Goal: Task Accomplishment & Management: Use online tool/utility

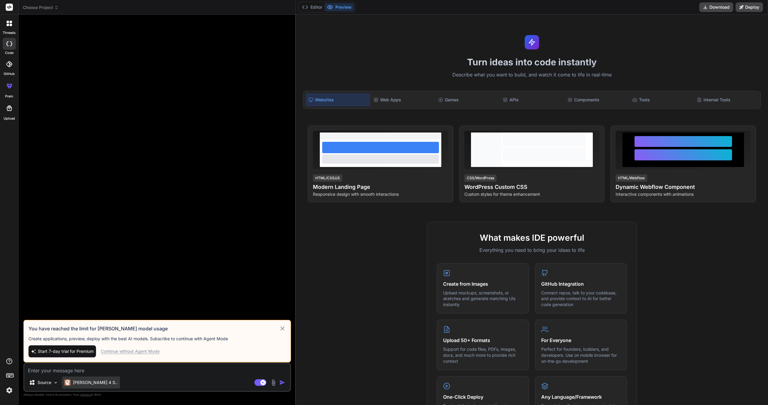
click at [77, 379] on div "[PERSON_NAME] 4 S.." at bounding box center [91, 383] width 58 height 12
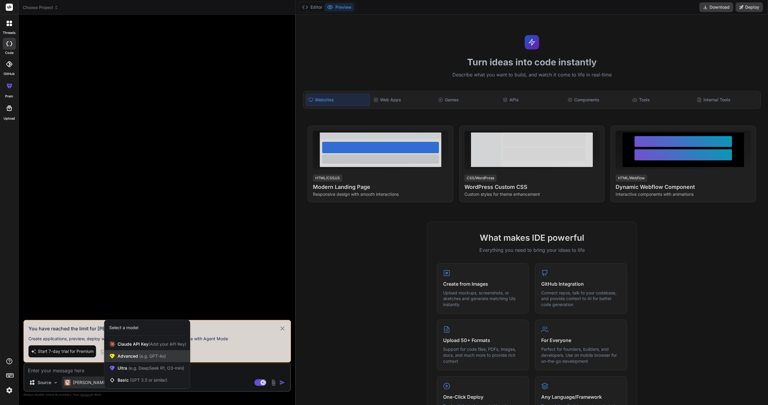
click at [183, 356] on div "Advanced (e.g. GPT-4o)" at bounding box center [146, 356] width 85 height 12
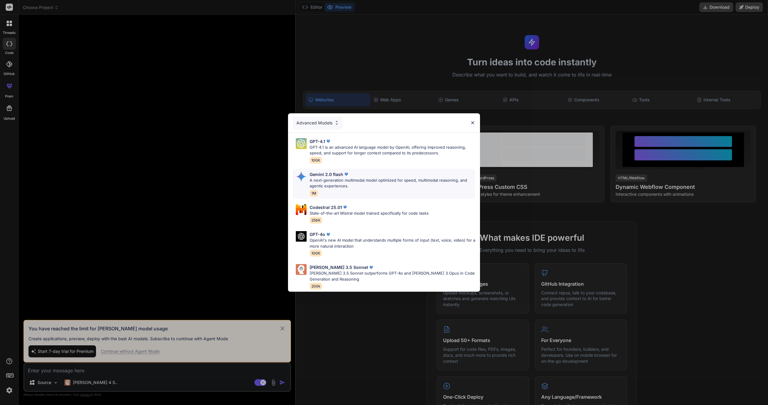
click at [382, 184] on p "A next-generation multimodal model optimized for speed, multimodal reasoning, a…" at bounding box center [393, 184] width 166 height 12
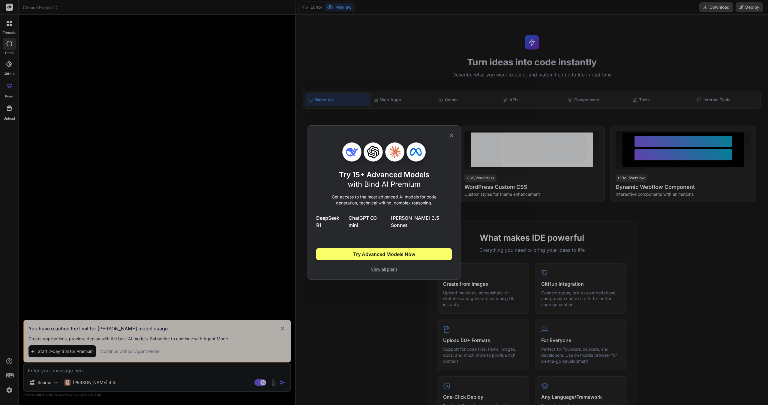
click at [451, 137] on icon at bounding box center [452, 135] width 4 height 4
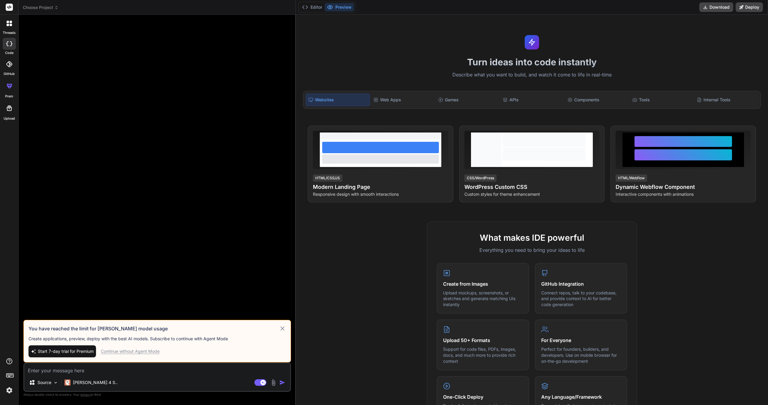
click at [70, 352] on span "Start 7-day trial for Premium" at bounding box center [66, 352] width 56 height 6
type textarea "x"
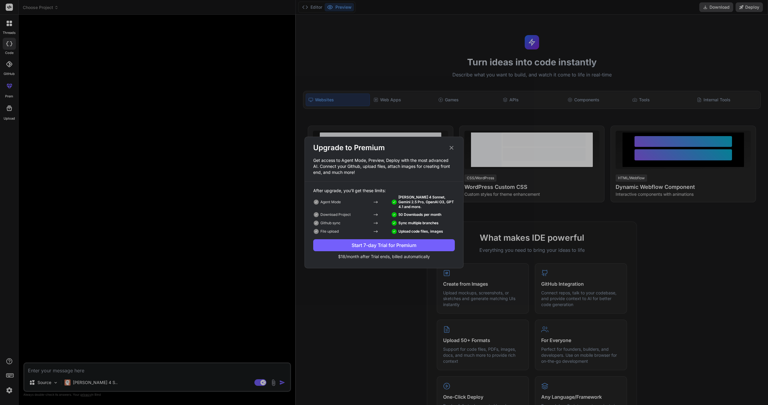
click at [398, 240] on button "Start 7-day Trial for Premium" at bounding box center [384, 245] width 142 height 12
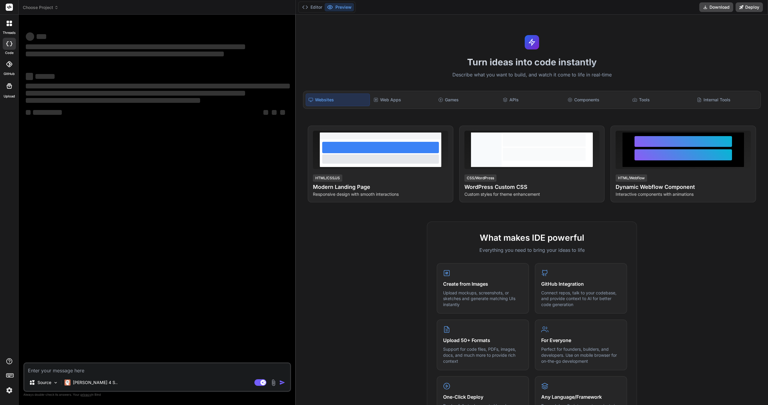
type textarea "x"
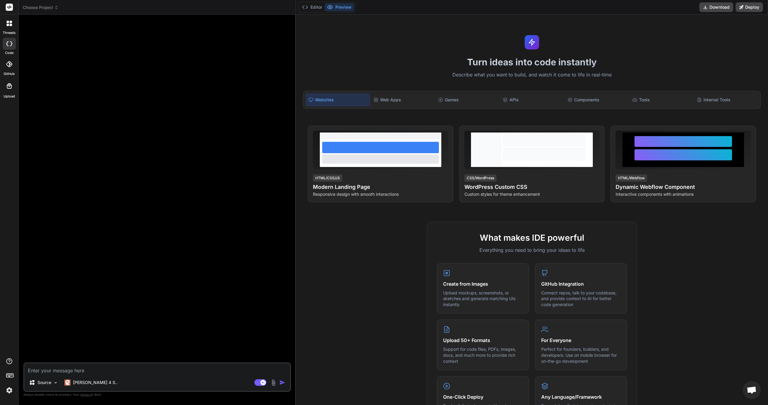
click at [153, 367] on textarea at bounding box center [157, 369] width 266 height 11
paste textarea "Develop a Next.js application that integrates with Spotify to play music, incor…"
type textarea "Develop a Next.js application that integrates with Spotify to play music, incor…"
type textarea "x"
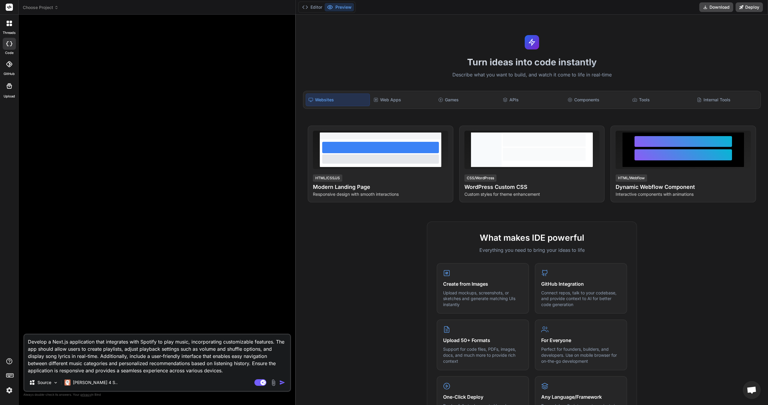
type textarea "Develop a Next.js application that integrates with Spotify to play music, incor…"
click at [284, 384] on img "button" at bounding box center [282, 383] width 6 height 6
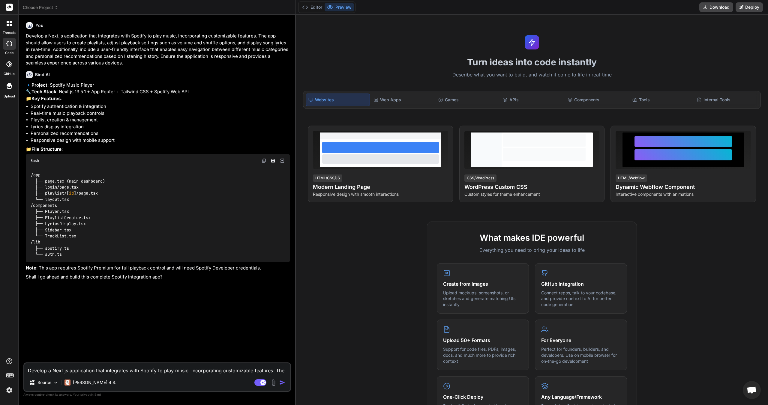
type textarea "x"
click at [156, 360] on div "You Develop a Next.js application that integrates with Spotify to play music, i…" at bounding box center [158, 190] width 266 height 343
click at [158, 360] on div "You Develop a Next.js application that integrates with Spotify to play music, i…" at bounding box center [158, 190] width 266 height 343
click at [200, 371] on textarea "Develop a Next.js application that integrates with Spotify to play music, incor…" at bounding box center [157, 369] width 266 height 11
type textarea "S"
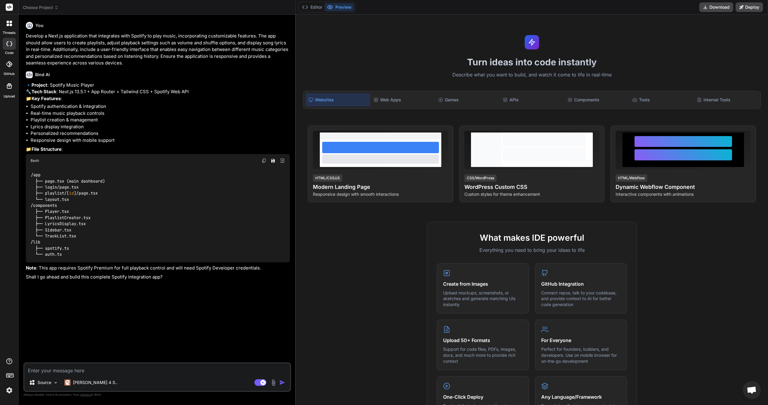
type textarea "x"
type textarea "Su"
type textarea "x"
type textarea "Sur"
type textarea "x"
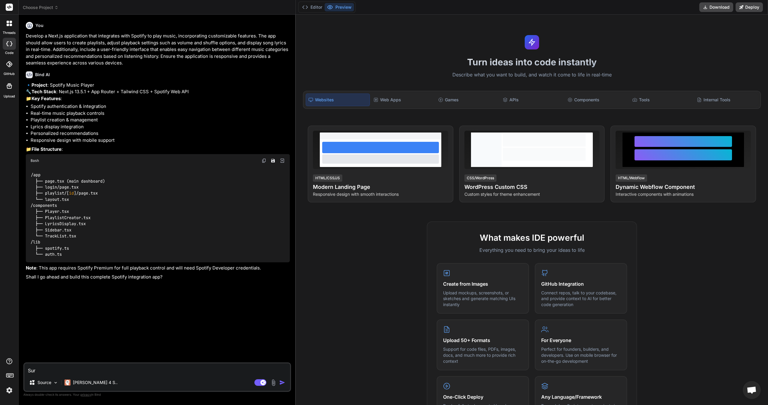
type textarea "Sure"
type textarea "x"
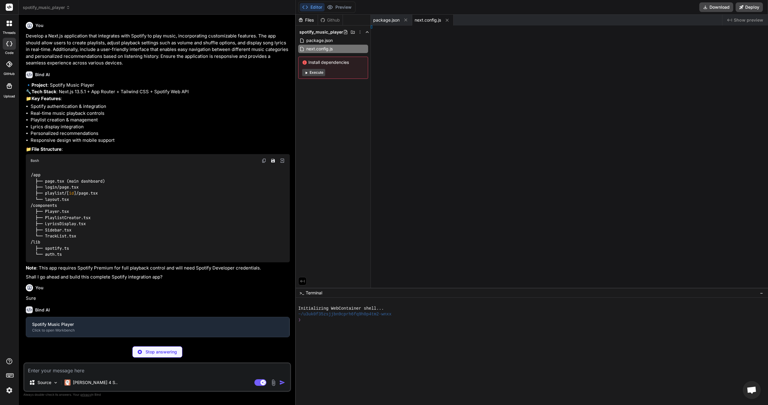
type textarea "x"
type textarea ", }"
type textarea "x"
type textarea ", }, }"
type textarea "x"
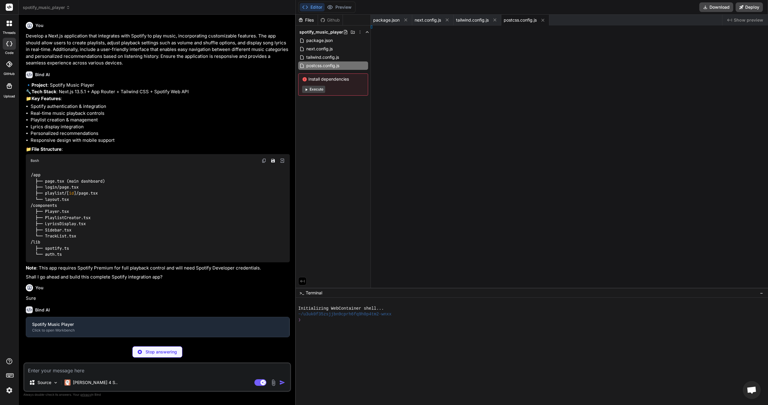
type textarea "s"] }"
type textarea "x"
type textarea "ey_here"
type textarea "x"
type textarea "}; }"
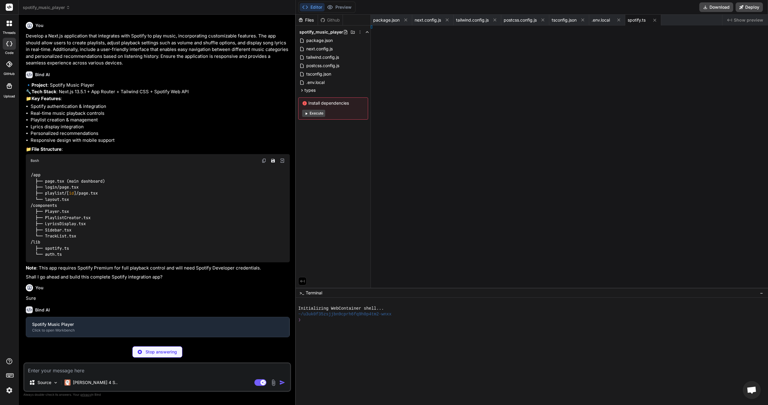
type textarea "x"
type textarea "};"
type textarea "x"
type textarea "}); };"
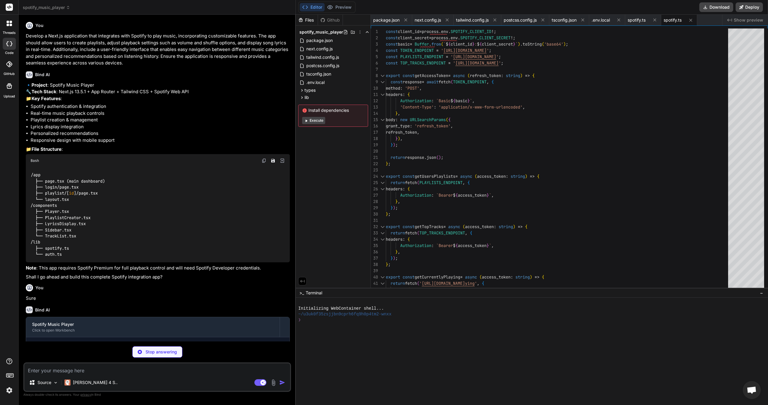
scroll to position [100, 0]
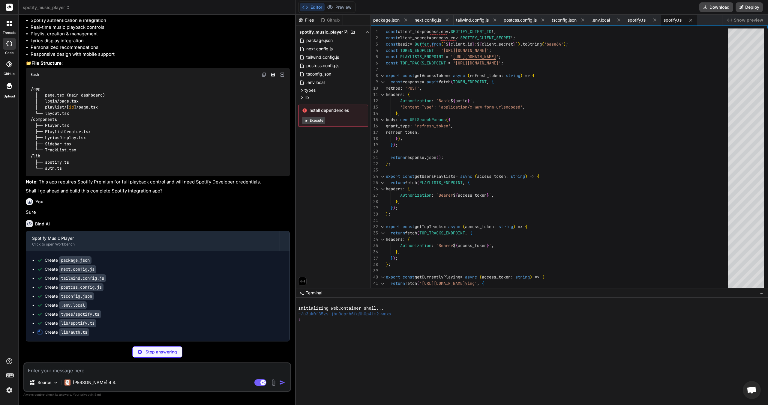
type textarea "x"
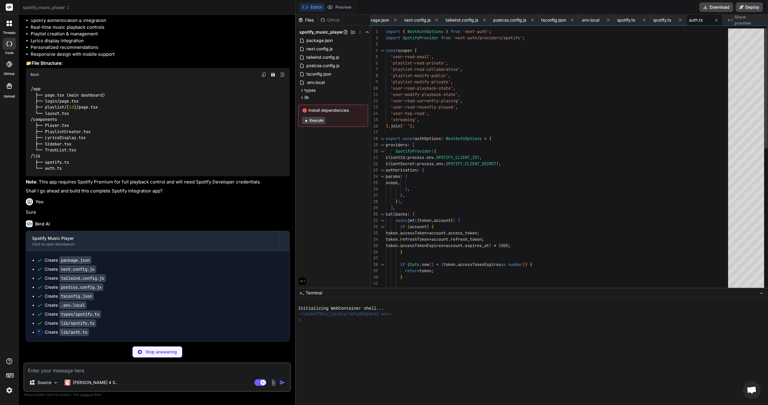
type textarea "x"
type textarea "import NextAuth from 'next-auth'; import { authOptions } from '@/lib/auth'; exp…"
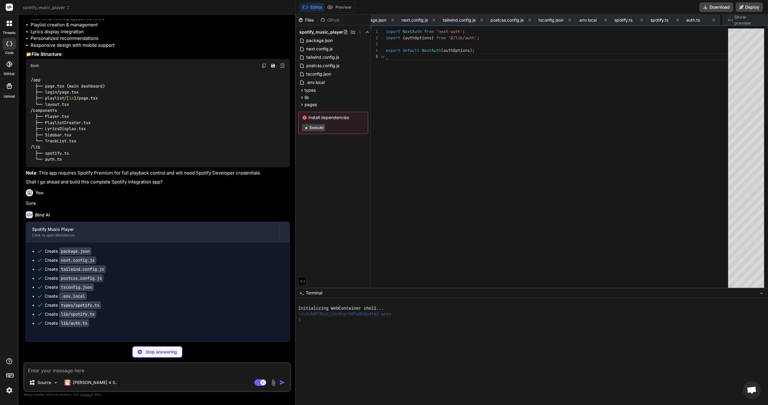
scroll to position [0, 57]
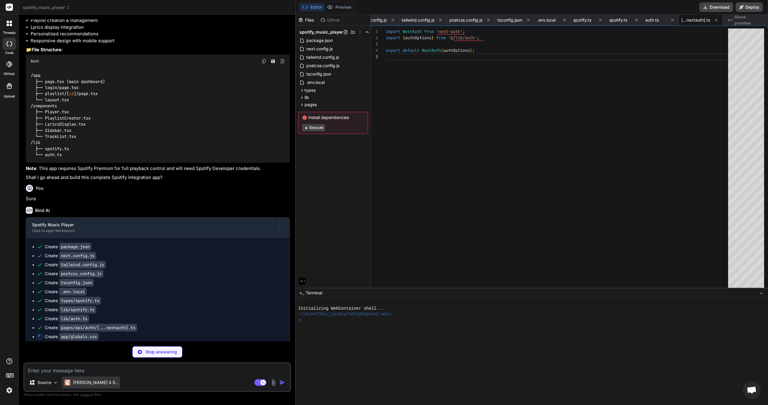
click at [77, 381] on p "[PERSON_NAME] 4 S.." at bounding box center [95, 383] width 45 height 6
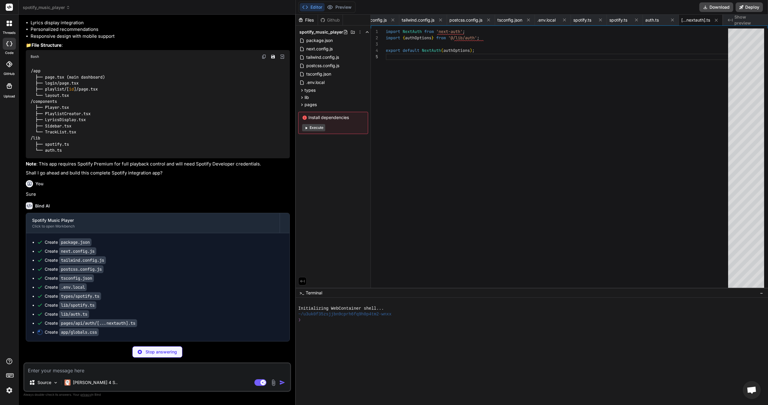
type textarea "x"
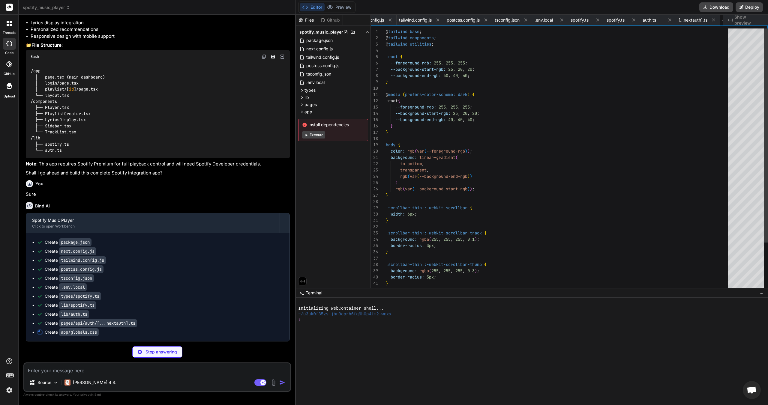
scroll to position [0, 94]
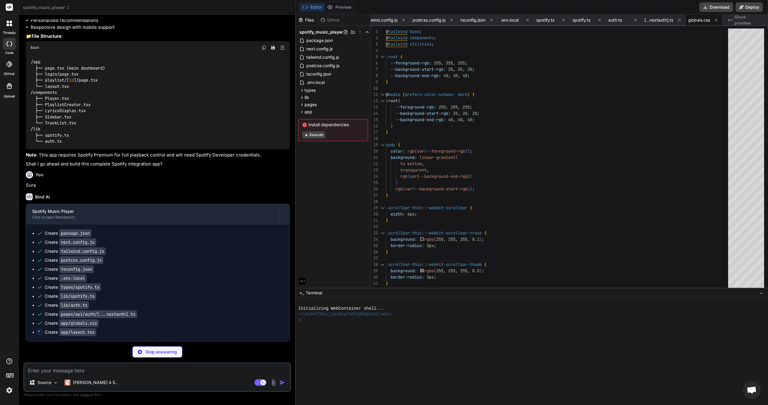
type textarea "x"
type textarea "<NextAuthProvider> {children} </NextAuthProvider> </body> </html> ); }"
type textarea "x"
type textarea "'use client'; import { SessionProvider } from 'next-auth/react'; export functio…"
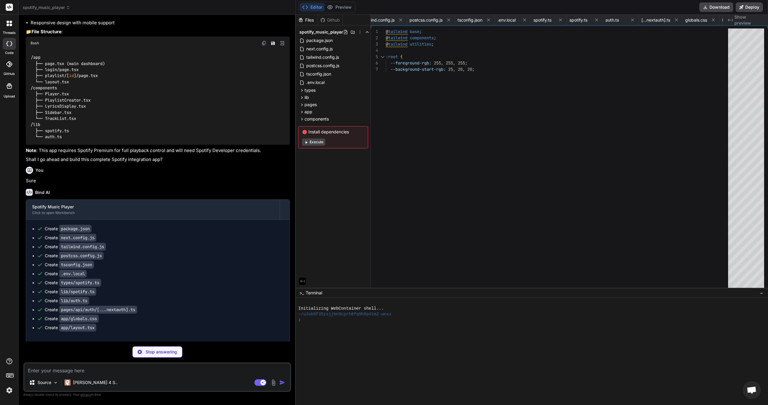
type textarea "x"
type textarea "<p>Note: Spotify Premium is required for full playback control</p> </div> </div…"
type textarea "x"
type textarea "> <div className="truncate text-sm">{playlist.name}</div> </button> ))} </div> …"
type textarea "x"
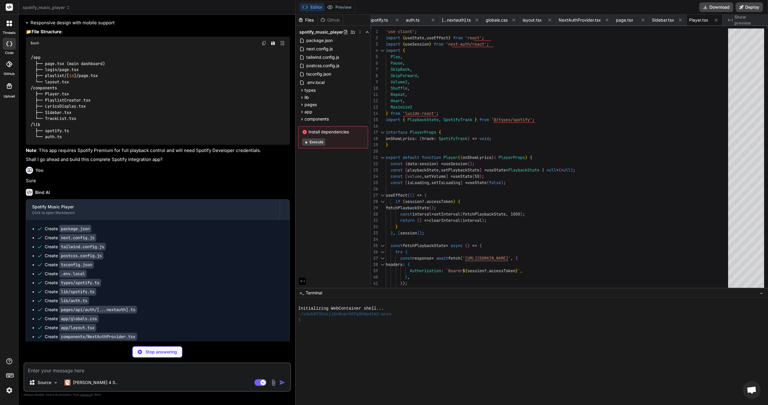
scroll to position [172, 0]
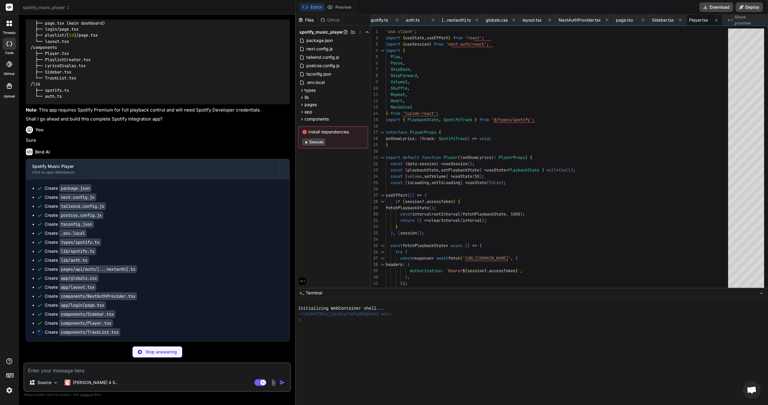
type textarea "x"
type textarea "}"
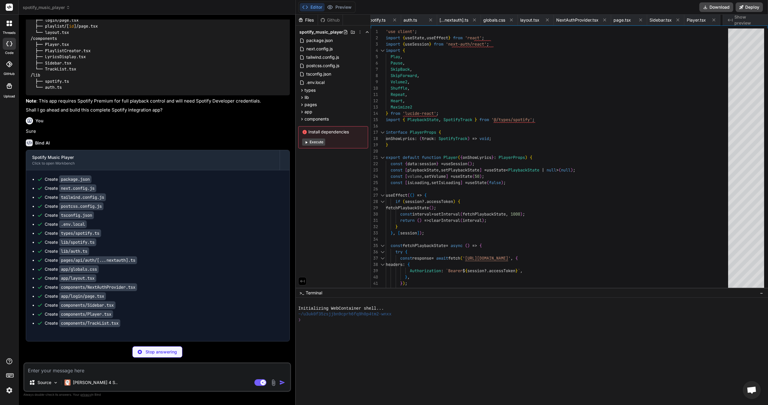
type textarea "x"
type textarea "</div> </div> ); }"
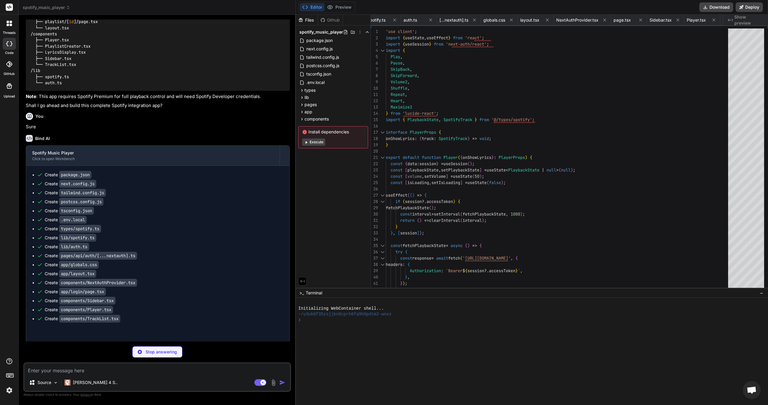
type textarea "x"
type textarea ")} </div> </div> </div> </div> </div> </div> ); }"
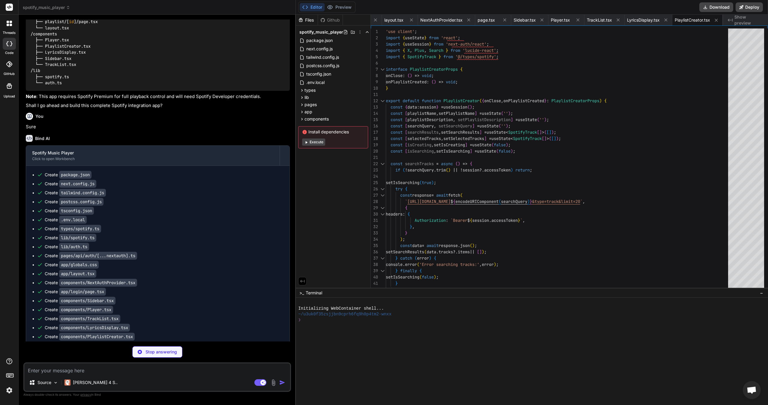
scroll to position [199, 0]
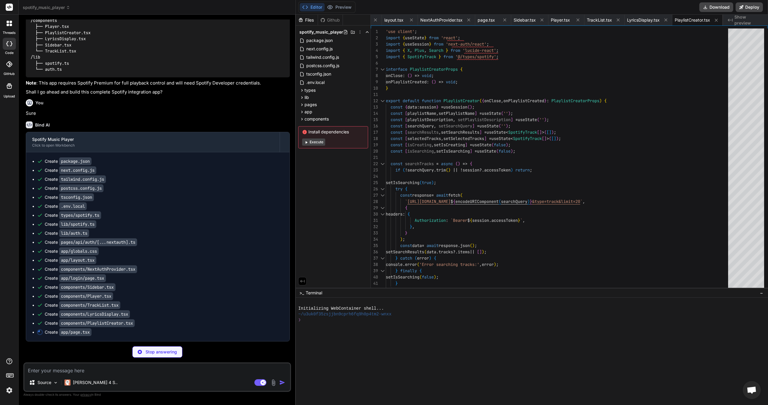
type textarea "x"
type textarea "onPlaylistCreated={handlePlaylistCreated} /> )} </div> ); }"
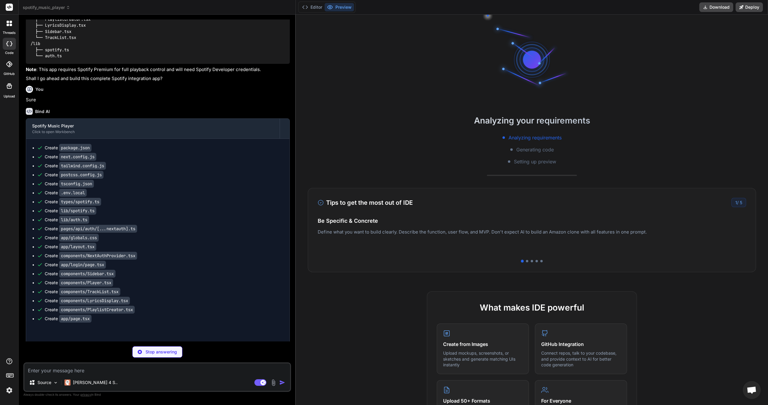
scroll to position [0, 471]
click at [551, 145] on div "Analyzing requirements Generating code Setting up preview" at bounding box center [532, 149] width 472 height 31
drag, startPoint x: 560, startPoint y: 146, endPoint x: 571, endPoint y: 145, distance: 10.9
click at [560, 146] on div "Analyzing requirements Generating code Setting up preview" at bounding box center [532, 149] width 472 height 31
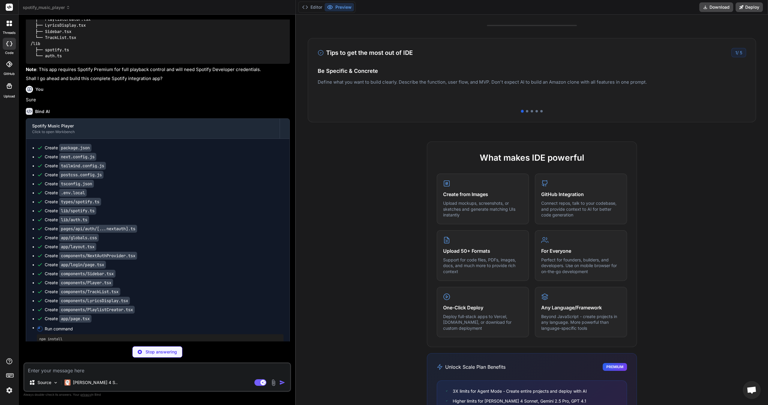
scroll to position [0, 0]
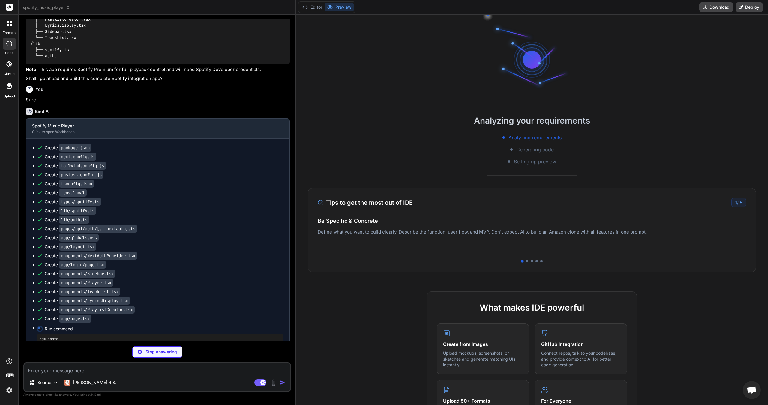
click at [544, 257] on div "Tips to get the most out of IDE 1 / 5 Be Specific & Concrete Define what you wa…" at bounding box center [532, 230] width 448 height 84
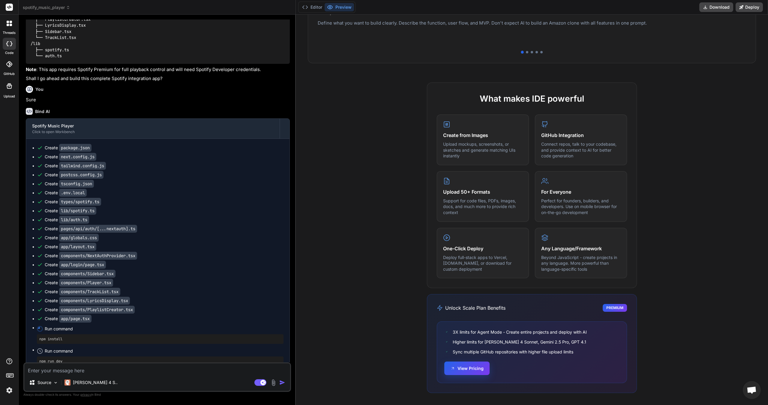
type textarea "x"
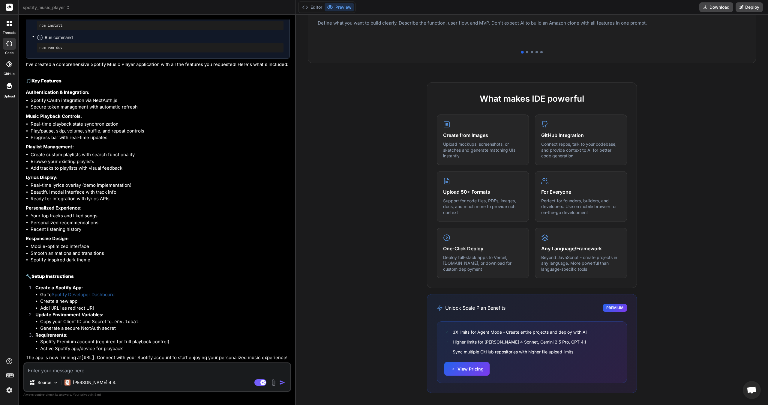
scroll to position [472, 0]
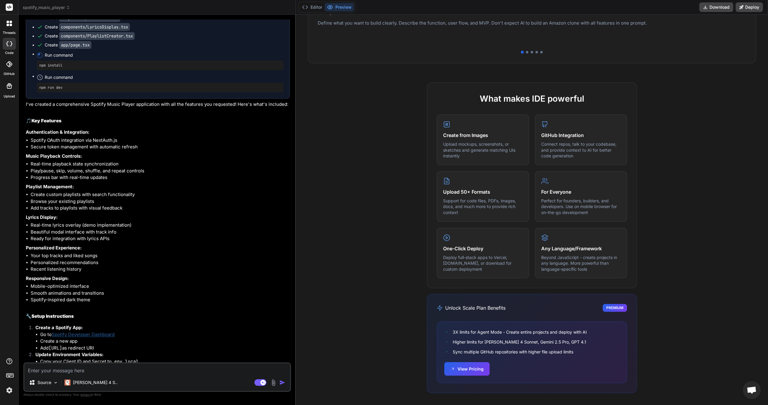
click at [52, 70] on div "npm install" at bounding box center [160, 66] width 247 height 10
click at [63, 68] on pre "npm install" at bounding box center [160, 65] width 242 height 5
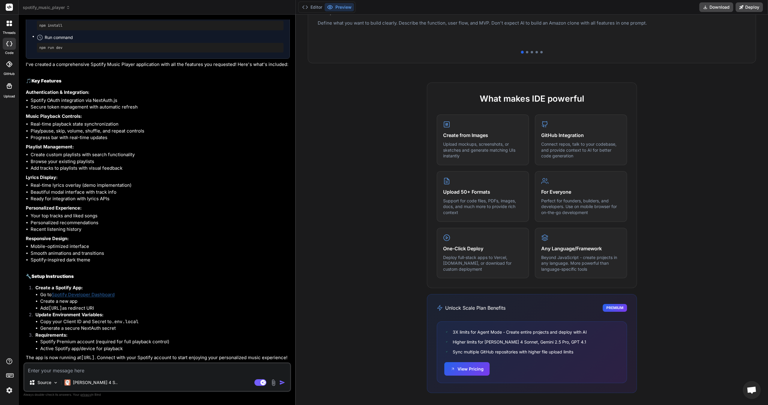
click at [102, 292] on link "Spotify Developer Dashboard" at bounding box center [83, 295] width 63 height 6
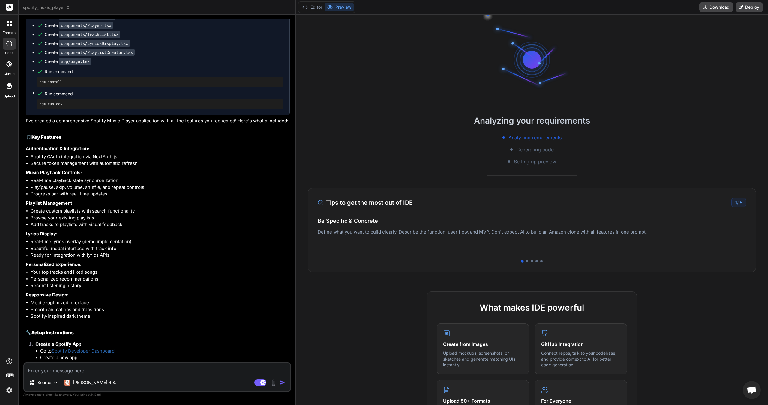
scroll to position [532, 0]
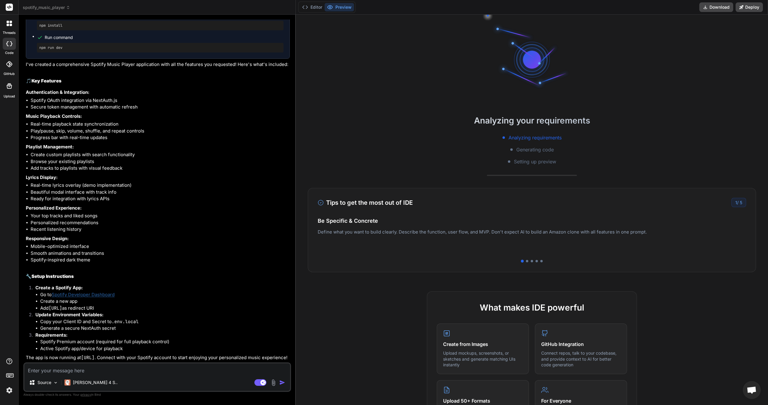
drag, startPoint x: 177, startPoint y: 300, endPoint x: 49, endPoint y: 303, distance: 127.5
click at [49, 305] on li "Add [URL] as redirect URI" at bounding box center [165, 308] width 250 height 7
copy code "[URL]"
click at [550, 151] on span "Generating code" at bounding box center [534, 149] width 37 height 7
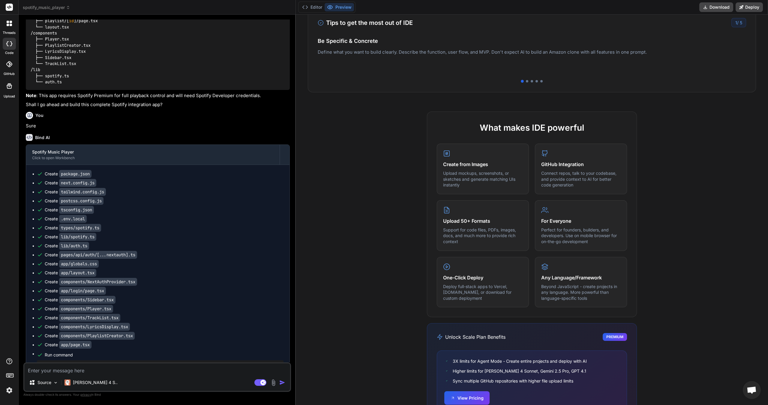
scroll to position [52, 0]
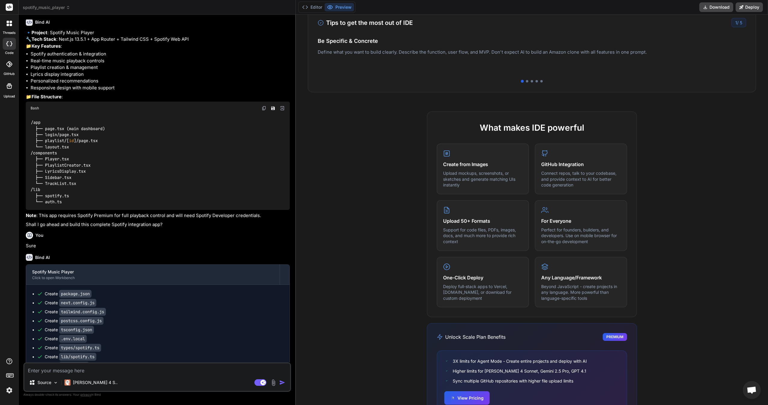
click at [317, 13] on div "Editor Preview Download Deploy" at bounding box center [532, 7] width 472 height 15
click at [316, 7] on button "Editor" at bounding box center [312, 7] width 25 height 8
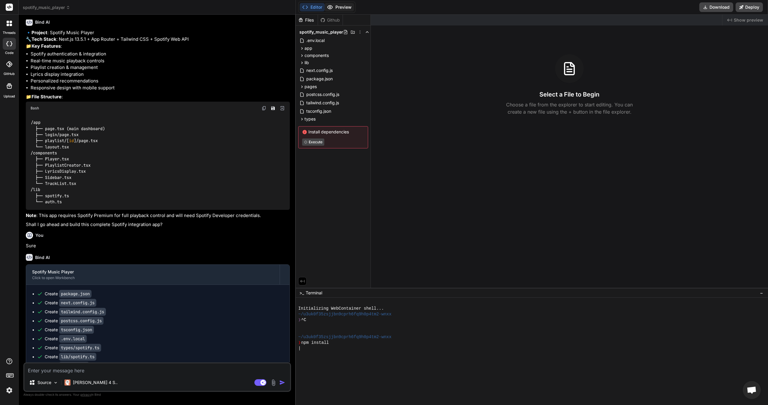
click at [349, 7] on button "Preview" at bounding box center [339, 7] width 29 height 8
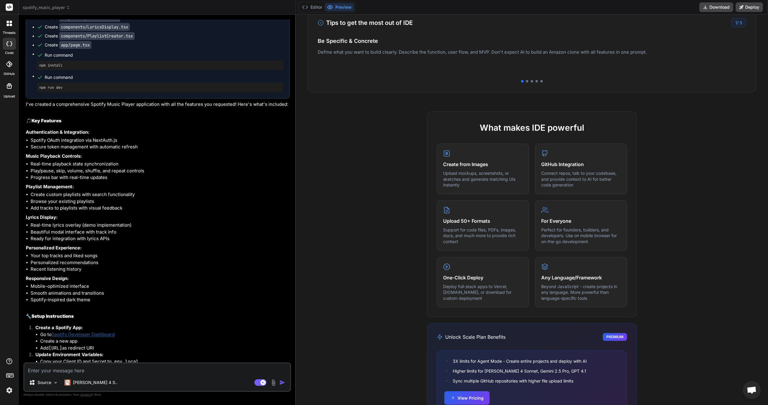
scroll to position [532, 0]
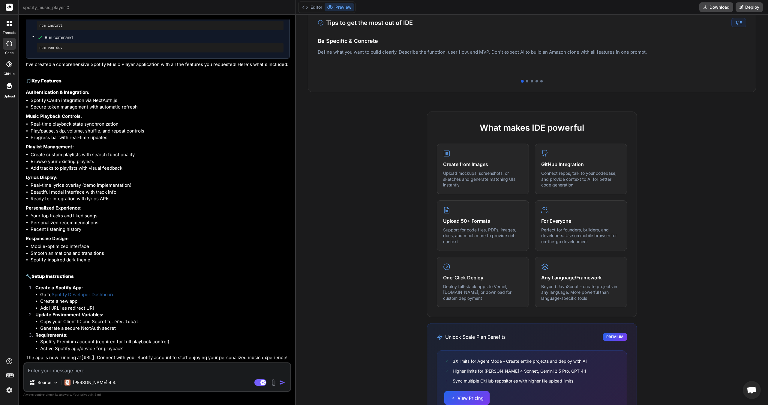
click at [94, 355] on code "[URL]" at bounding box center [87, 358] width 13 height 6
click at [7, 388] on img at bounding box center [9, 390] width 10 height 10
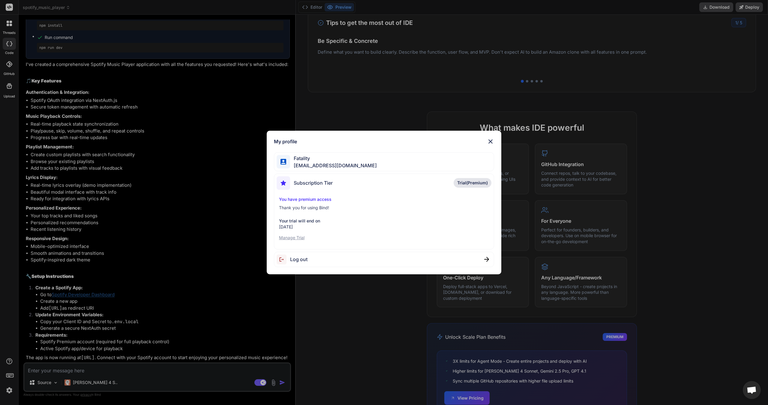
click at [494, 135] on div "My profile Fatality [EMAIL_ADDRESS][DOMAIN_NAME] Subscription Tier Trial(Premiu…" at bounding box center [384, 203] width 235 height 144
click at [493, 137] on div "My profile Fatality [EMAIL_ADDRESS][DOMAIN_NAME] Subscription Tier Trial(Premiu…" at bounding box center [384, 203] width 235 height 144
click at [495, 145] on div "My profile Fatality [EMAIL_ADDRESS][DOMAIN_NAME] Subscription Tier Trial(Premiu…" at bounding box center [384, 203] width 235 height 144
click at [491, 141] on img at bounding box center [490, 141] width 7 height 7
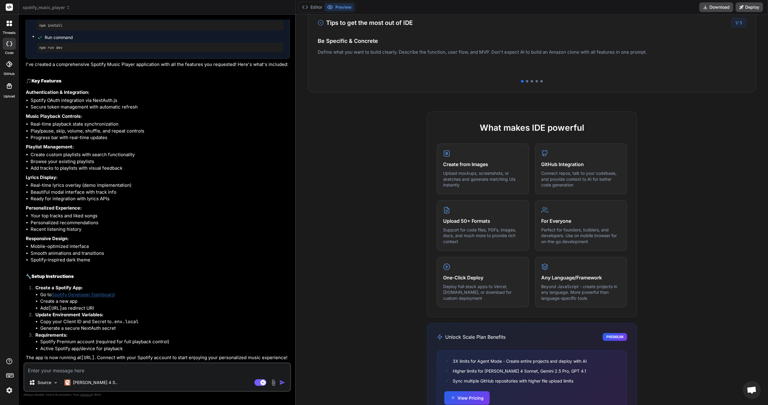
scroll to position [209, 0]
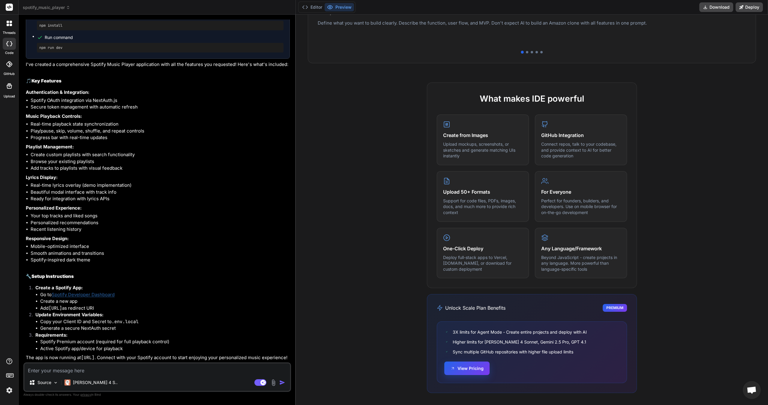
click at [463, 373] on button "View Pricing" at bounding box center [466, 368] width 45 height 13
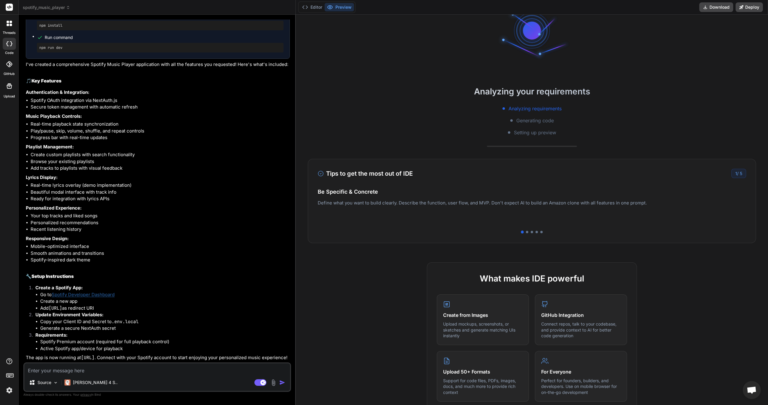
scroll to position [0, 0]
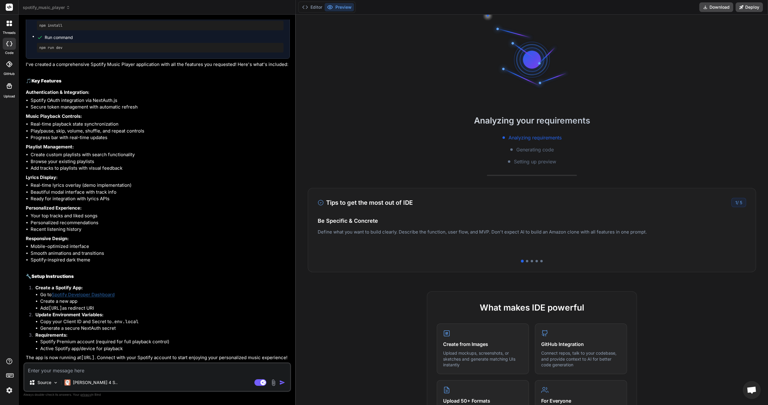
click at [536, 153] on span "Generating code" at bounding box center [534, 149] width 37 height 7
click at [543, 150] on span "Generating code" at bounding box center [534, 149] width 37 height 7
drag, startPoint x: 557, startPoint y: 149, endPoint x: 513, endPoint y: 150, distance: 44.4
click at [513, 150] on div "Analyzing requirements Generating code Setting up preview" at bounding box center [532, 149] width 472 height 31
click at [513, 150] on div "Generating code" at bounding box center [531, 149] width 43 height 7
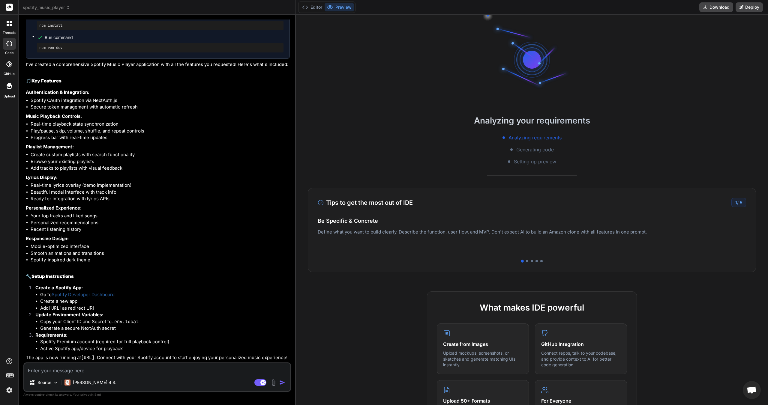
click at [140, 382] on div "Source Claude 4 S.." at bounding box center [157, 384] width 266 height 14
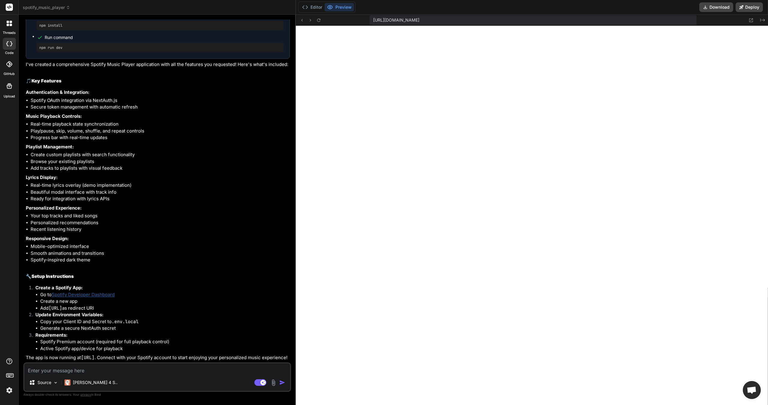
scroll to position [131, 0]
click at [134, 373] on textarea at bounding box center [157, 369] width 266 height 11
click at [274, 382] on img at bounding box center [273, 382] width 7 height 7
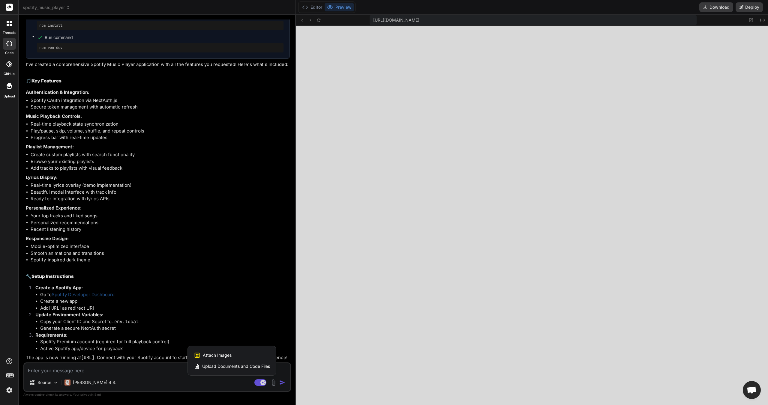
scroll to position [194, 0]
click at [234, 355] on div "Attach Images Image attachments are only supported in [PERSON_NAME] and Gemini …" at bounding box center [232, 355] width 76 height 11
type textarea "x"
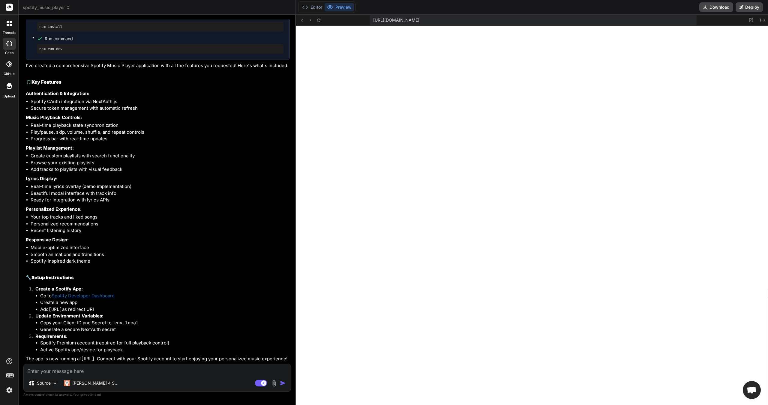
scroll to position [205, 0]
type input "C:\fakepath\Screenshot [DATE] 080547.png"
type textarea "x"
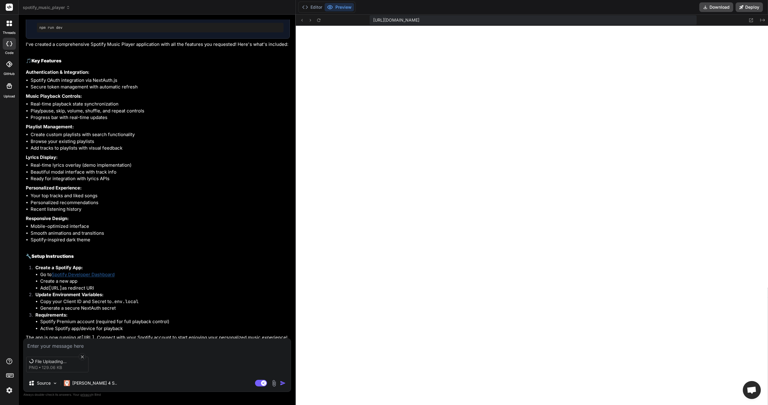
click at [154, 346] on textarea at bounding box center [157, 344] width 267 height 11
type textarea "I"
type textarea "x"
type textarea "I"
type textarea "x"
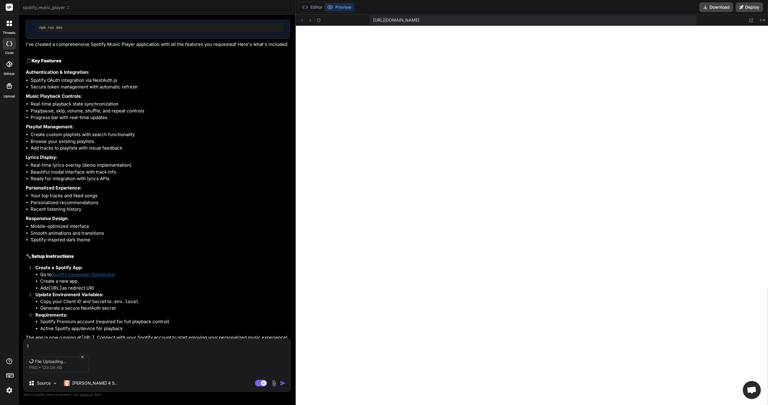
type textarea "I c"
type textarea "x"
type textarea "I ca"
type textarea "x"
type textarea "I can"
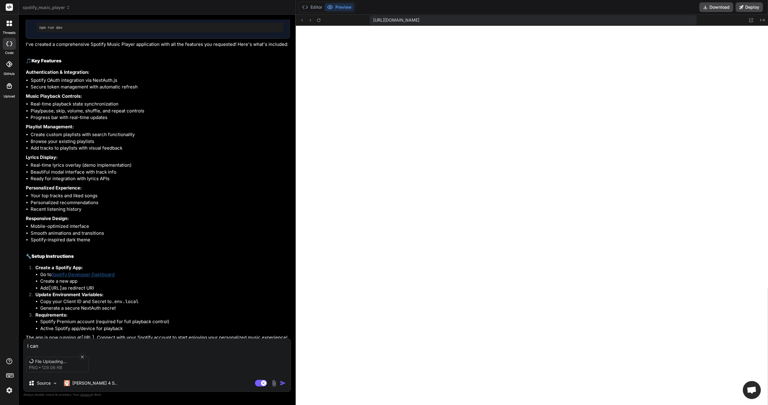
type textarea "x"
type textarea "I [PERSON_NAME]"
type textarea "x"
type textarea "I canno"
type textarea "x"
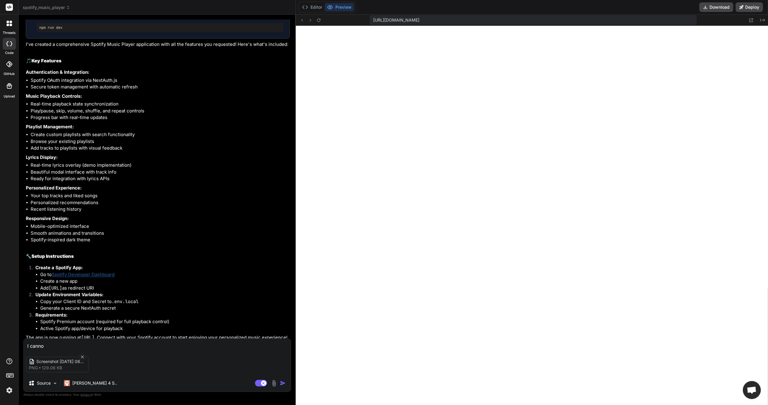
type textarea "I cannot"
type textarea "x"
type textarea "I cannot"
type textarea "x"
type textarea "I cannot a"
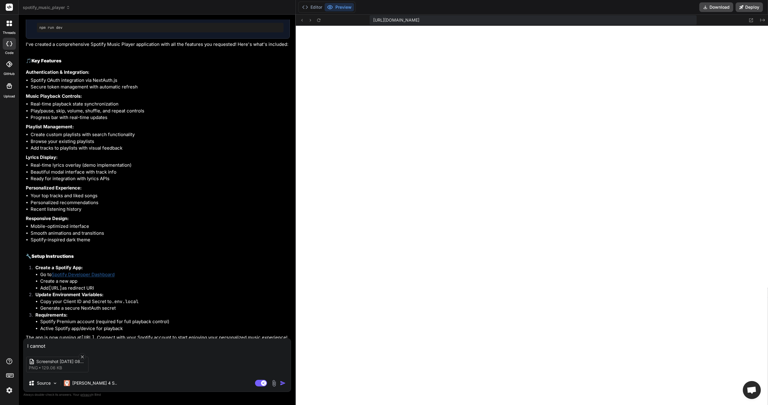
type textarea "x"
type textarea "I cannot ad"
type textarea "x"
type textarea "I cannot add"
type textarea "x"
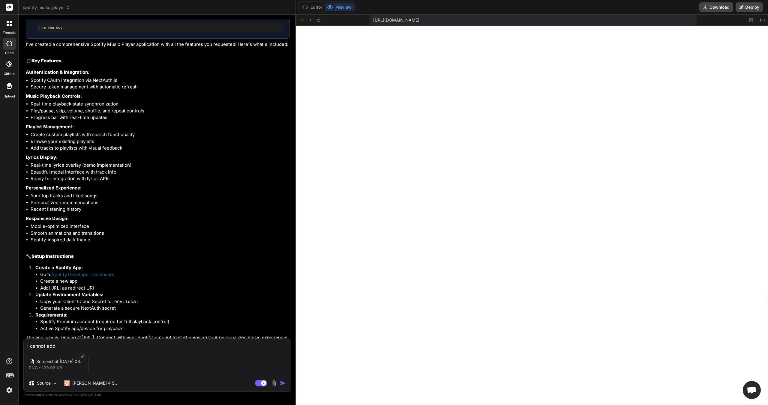
type textarea "I cannot add"
type textarea "x"
drag, startPoint x: 178, startPoint y: 304, endPoint x: 51, endPoint y: 302, distance: 126.9
click at [51, 292] on li "Add [URL] as redirect URI" at bounding box center [165, 288] width 250 height 7
copy code "[URL]"
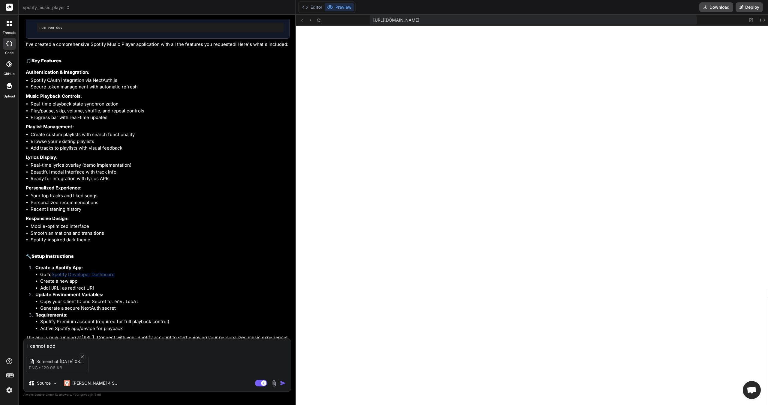
click at [133, 354] on div "Screenshot [DATE] 080547 png 129.06 KB" at bounding box center [157, 364] width 267 height 25
click at [135, 348] on textarea "I cannot add" at bounding box center [157, 344] width 267 height 11
paste textarea "[URL]"
type textarea "I cannot add [URL]"
type textarea "x"
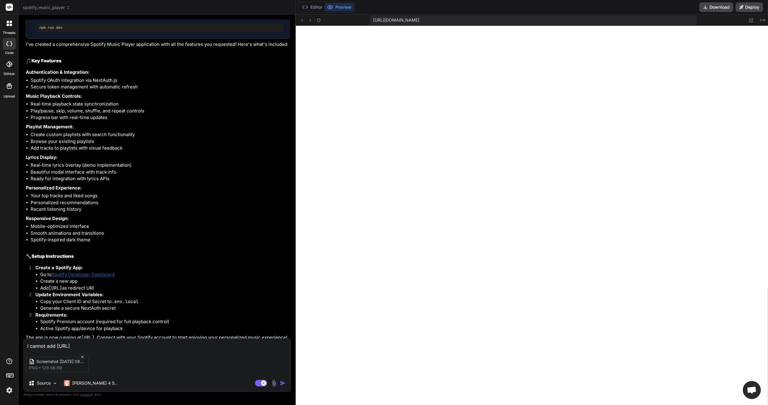
type textarea "I cannot add [URL]""
type textarea "x"
click at [57, 347] on textarea "I cannot add [URL]"" at bounding box center [157, 344] width 267 height 11
type textarea "I cannot add "[URL]""
type textarea "x"
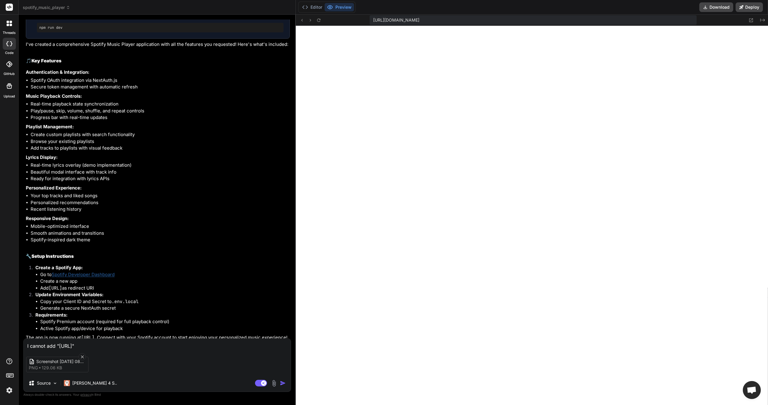
type textarea "I cannot add " [URL]""
type textarea "x"
type textarea "I cannot add " ahttp://localhost:3000/api/auth/callback/spotify""
type textarea "x"
type textarea "I cannot add " ashttp://localhost:3000/api/auth/callback/spotify""
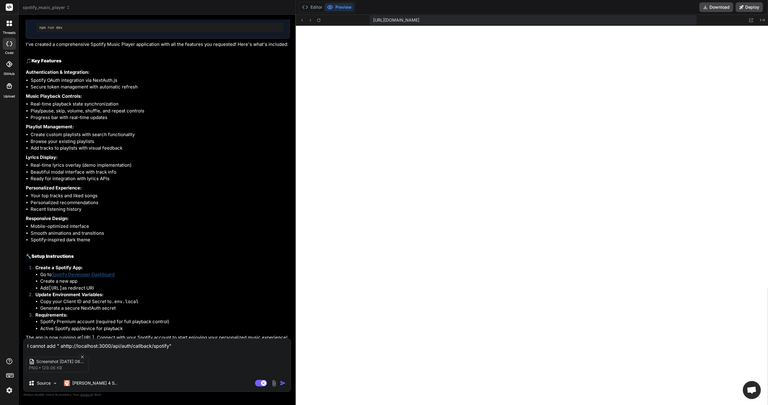
type textarea "x"
type textarea "I cannot add " as [URL]""
type textarea "x"
drag, startPoint x: 217, startPoint y: 298, endPoint x: 206, endPoint y: 301, distance: 10.7
click at [206, 292] on li "Add [URL] as redirect URI" at bounding box center [165, 288] width 250 height 7
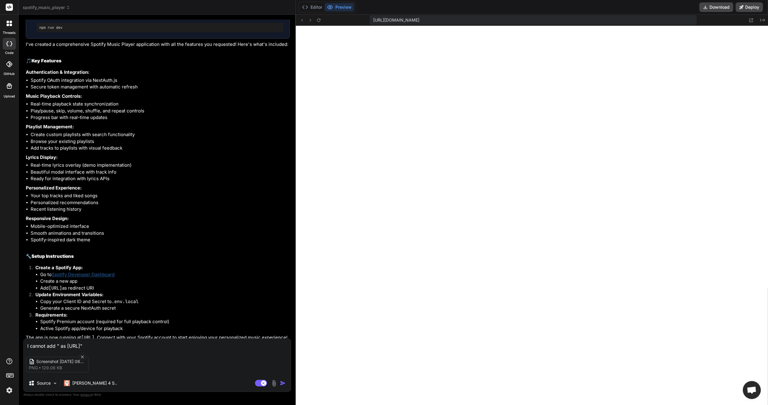
click at [66, 348] on div "I cannot add " as [URL]" Screenshot [DATE] 080547 png 129.06 KB Source [PERSON_…" at bounding box center [157, 365] width 268 height 53
click at [65, 346] on textarea "I cannot add " as [URL]"" at bounding box center [157, 344] width 267 height 11
click at [66, 345] on textarea "I cannot add " as [URL]"" at bounding box center [157, 344] width 267 height 11
click at [67, 344] on textarea "I cannot add " as [URL]"" at bounding box center [157, 344] width 267 height 11
type textarea "I cannot add " ashttp://localhost:3000/api/auth/callback/spotify""
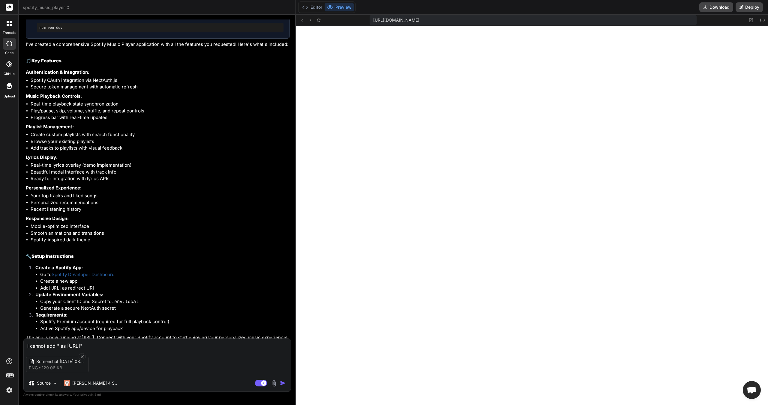
type textarea "x"
type textarea "I cannot add " ahttp://localhost:3000/api/auth/callback/spotify""
type textarea "x"
type textarea "I cannot add " [URL]""
type textarea "x"
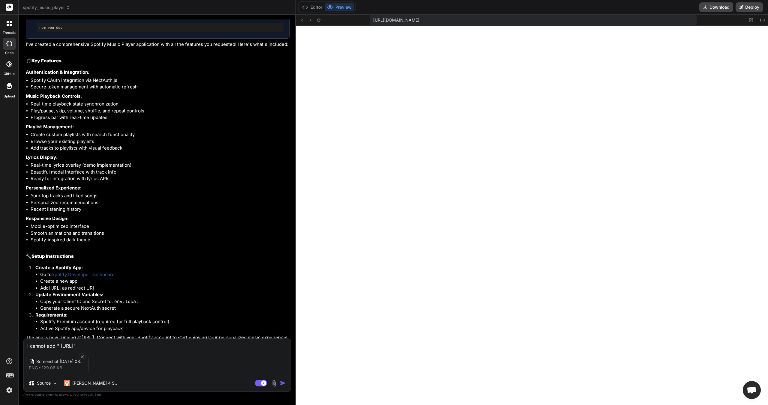
type textarea "I cannot add "[URL]""
type textarea "x"
drag, startPoint x: 216, startPoint y: 307, endPoint x: 176, endPoint y: 302, distance: 40.1
click at [176, 302] on ol "Create a Spotify App: Go to Spotify Developer Dashboard Create a new app Add [U…" at bounding box center [158, 298] width 264 height 67
click at [62, 291] on code "[URL]" at bounding box center [55, 288] width 13 height 6
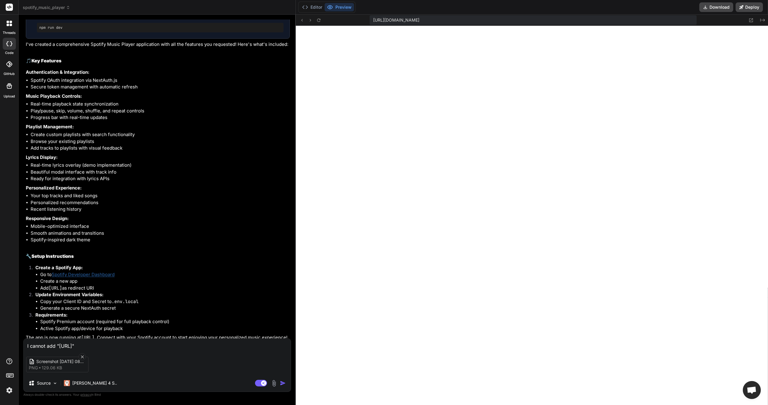
drag, startPoint x: 177, startPoint y: 304, endPoint x: 216, endPoint y: 299, distance: 39.2
click at [216, 292] on li "Add [URL] as redirect URI" at bounding box center [165, 288] width 250 height 7
copy li "as redirect URI"
click at [182, 346] on textarea "I cannot add "[URL]"" at bounding box center [157, 344] width 267 height 11
type textarea "I cannot add "[URL]""
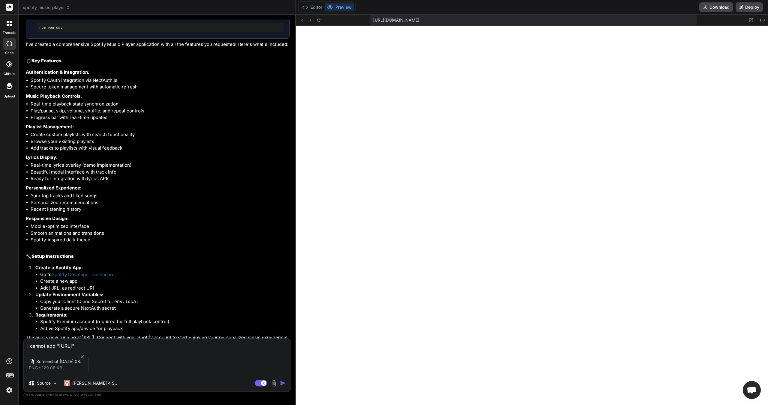
type textarea "x"
paste textarea "as redirect URI"
type textarea "I cannot add "[URL]" as redirect URI"
type textarea "x"
type textarea "I cannot add "[URL]" as redirect UR"
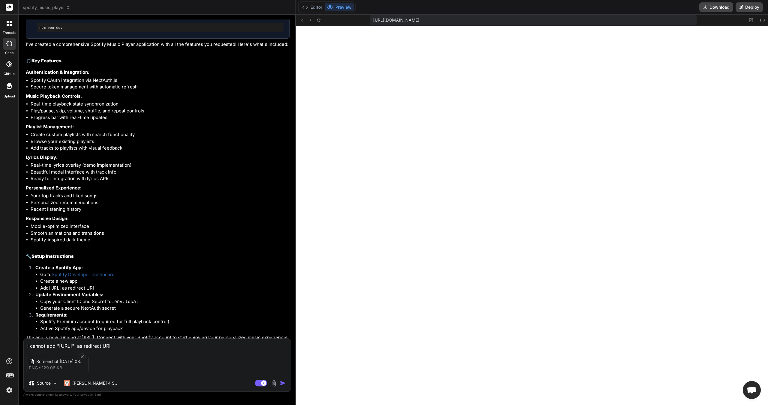
type textarea "x"
type textarea "I cannot add "[URL]" as redirect URL"
type textarea "x"
type textarea "I cannot add "[URL]" as redirect URL"
type textarea "x"
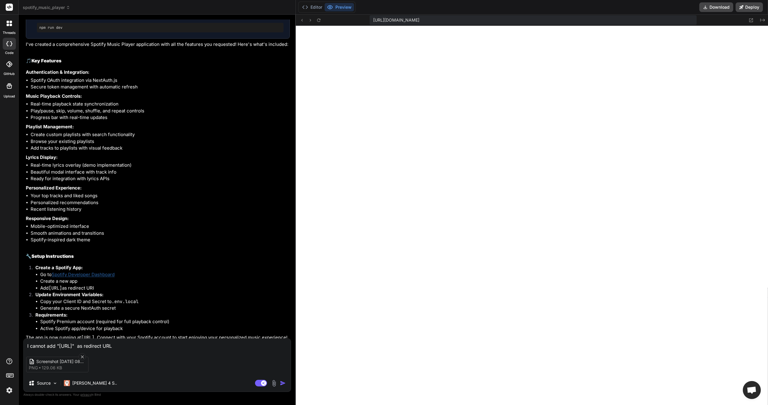
type textarea "I cannot add "[URL]" as redirect URL o"
type textarea "x"
type textarea "I cannot add "[URL]" as redirect URL on"
type textarea "x"
type textarea "I cannot add "[URL]" as redirect URL on"
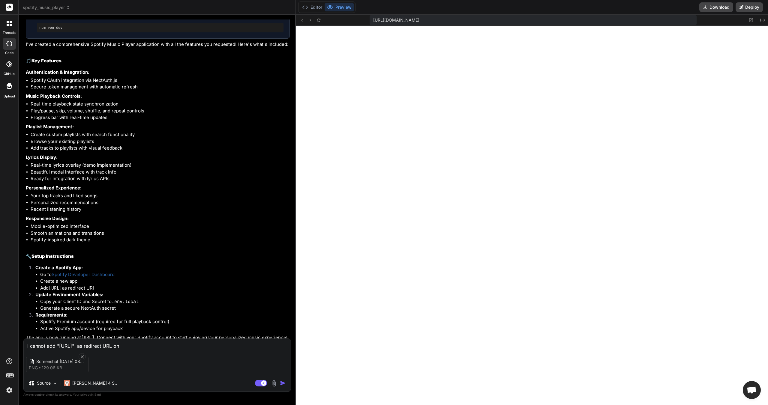
type textarea "x"
drag, startPoint x: 127, startPoint y: 286, endPoint x: 53, endPoint y: 289, distance: 73.9
click at [53, 278] on li "Go to Spotify Developer Dashboard" at bounding box center [165, 274] width 250 height 7
copy link "Spotify Developer Dashboard"
click at [234, 345] on textarea "I cannot add "[URL]" as redirect URL on" at bounding box center [157, 344] width 267 height 11
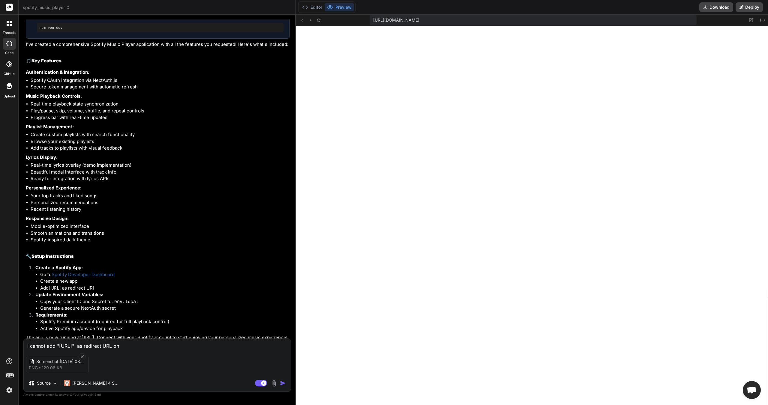
paste textarea "Spotify Developer Dashboard"
type textarea "I cannot add "[URL]" as redirect URL on Spotify Developer Dashboard"
type textarea "x"
type textarea "I cannot add "[URL]" as redirect URL on Spotify Developer Dashboard"
click at [285, 382] on img "button" at bounding box center [283, 383] width 6 height 6
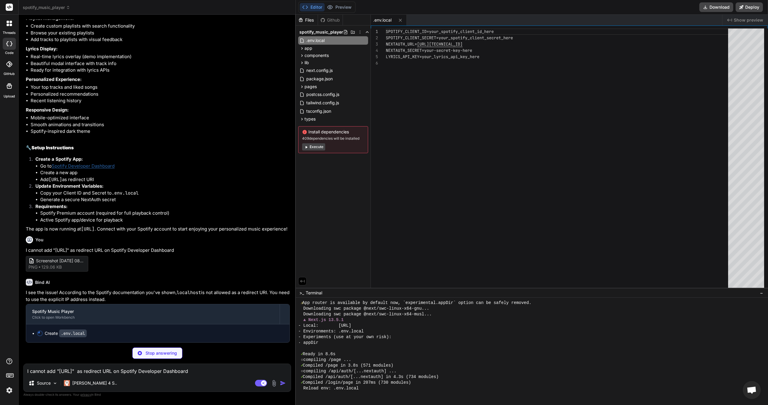
scroll to position [217, 0]
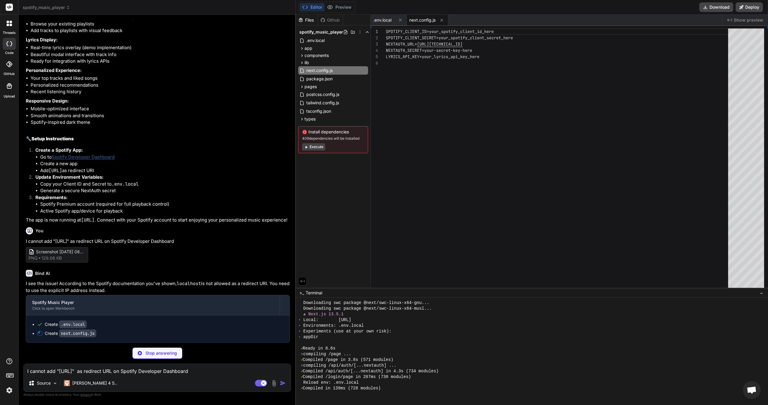
type textarea "x"
type textarea "{ source: '/api/auth/:path*', destination: '/api/auth/:path*', }, ]; }, } modul…"
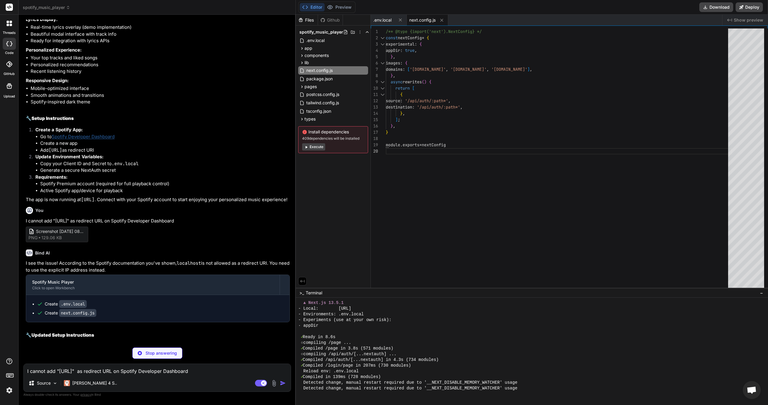
scroll to position [732, 0]
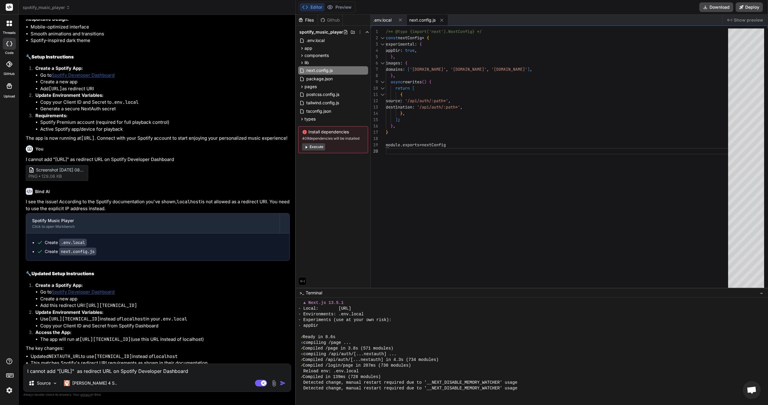
type textarea "x"
drag, startPoint x: 87, startPoint y: 326, endPoint x: 217, endPoint y: 328, distance: 129.6
click at [217, 309] on li "Add this redirect URI: [URL][TECHNICAL_ID]" at bounding box center [165, 305] width 250 height 7
copy code "[URL][TECHNICAL_ID]"
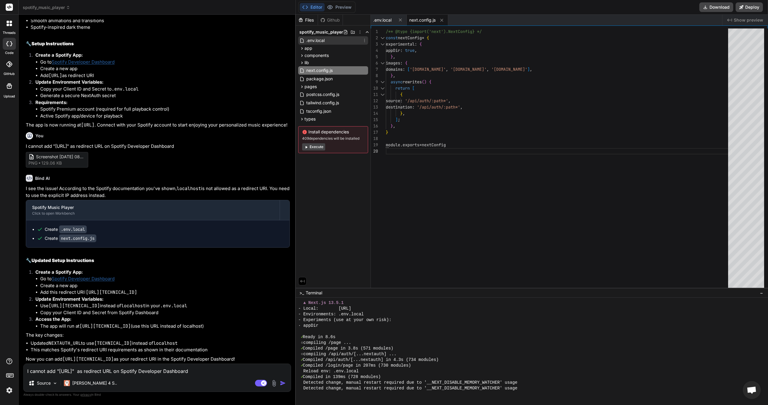
click at [329, 42] on div ".env.local" at bounding box center [333, 40] width 70 height 8
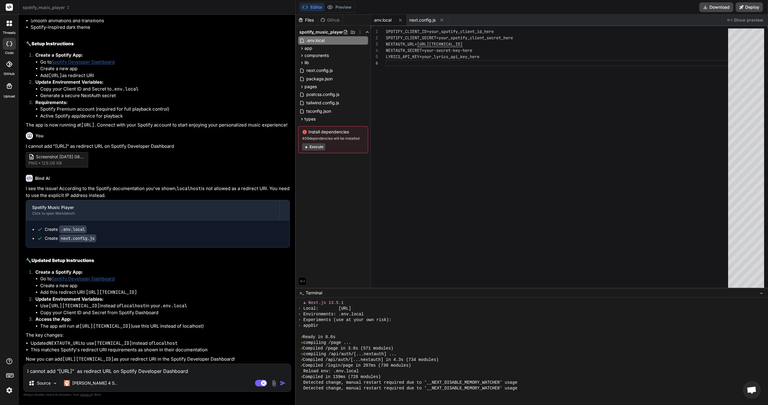
scroll to position [0, 0]
click at [432, 30] on div "SPOTIFY_CLIENT_ID=your_spotify_client_id_here SPOTIFY_CLIENT_SECRET=your_spotif…" at bounding box center [559, 159] width 346 height 262
drag, startPoint x: 567, startPoint y: 34, endPoint x: 449, endPoint y: 29, distance: 118.0
click at [449, 29] on div "SPOTIFY_CLIENT_ID=your_spotify_client_id_here SPOTIFY_CLIENT_SECRET=your_spotif…" at bounding box center [559, 159] width 346 height 262
click at [509, 32] on div "SPOTIFY_CLIENT_ID=your_spotify_client_id_here SPOTIFY_CLIENT_SECRET=your_spotif…" at bounding box center [559, 159] width 346 height 262
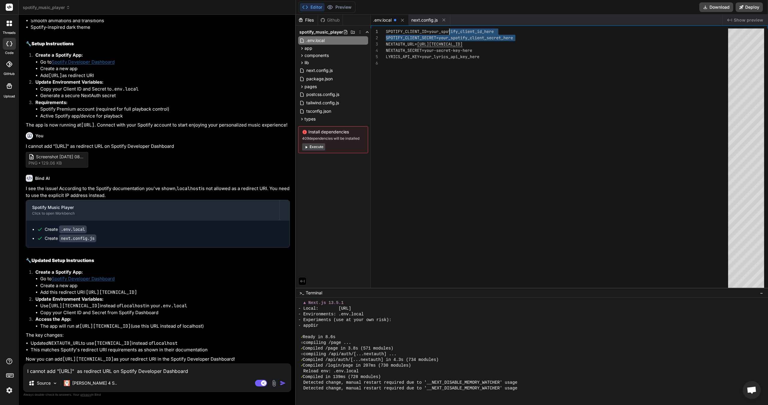
click at [500, 33] on div "SPOTIFY_CLIENT_ID=your_spotify_client_id_here SPOTIFY_CLIENT_SECRET=your_spotif…" at bounding box center [559, 159] width 346 height 262
drag, startPoint x: 497, startPoint y: 31, endPoint x: 430, endPoint y: 31, distance: 66.6
click at [430, 31] on div "SPOTIFY_CLIENT_ID=your_spotify_client_id_here SPOTIFY_CLIENT_SECRET=your_spotif…" at bounding box center [559, 159] width 346 height 262
click at [439, 38] on div "SPOTIFY_CLIENT_ID=a7575a6d5a664efbad4a3c1d2111dbcc SPOTIFY_CLIENT_SECRET=your_s…" at bounding box center [559, 159] width 346 height 262
click at [520, 41] on div "SPOTIFY_CLIENT_ID=a7575a6d5a664efbad4a3c1d2111dbcc SPOTIFY_CLIENT_SECRET=your_s…" at bounding box center [559, 159] width 346 height 262
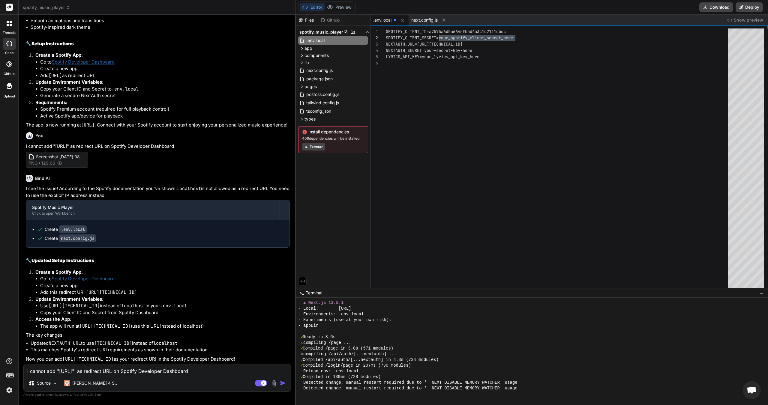
drag, startPoint x: 517, startPoint y: 37, endPoint x: 441, endPoint y: 37, distance: 76.8
click at [441, 37] on div "SPOTIFY_CLIENT_ID=a7575a6d5a664efbad4a3c1d2111dbcc SPOTIFY_CLIENT_SECRET=your_s…" at bounding box center [559, 159] width 346 height 262
type textarea "SPOTIFY_CLIENT_ID=a7575a6d5a664efbad4a3c1d2111dbcc SPOTIFY_CLIENT_SECRET=[SECUR…"
click at [412, 230] on div "SPOTIFY_CLIENT_ID=a7575a6d5a664efbad4a3c1d2111dbcc SPOTIFY_CLIENT_SECRET=[SECUR…" at bounding box center [559, 159] width 346 height 262
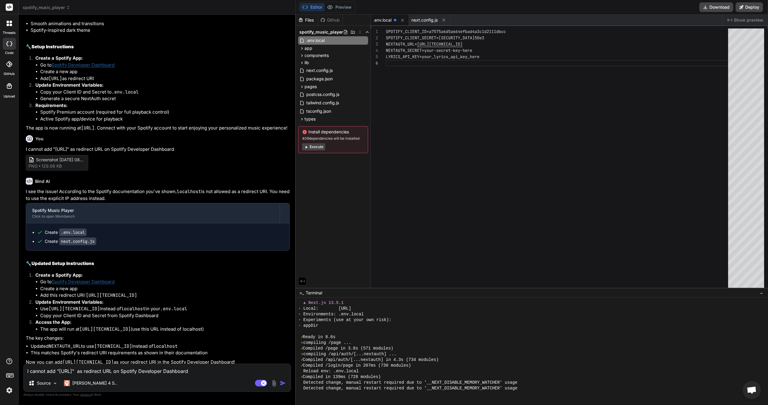
scroll to position [712, 0]
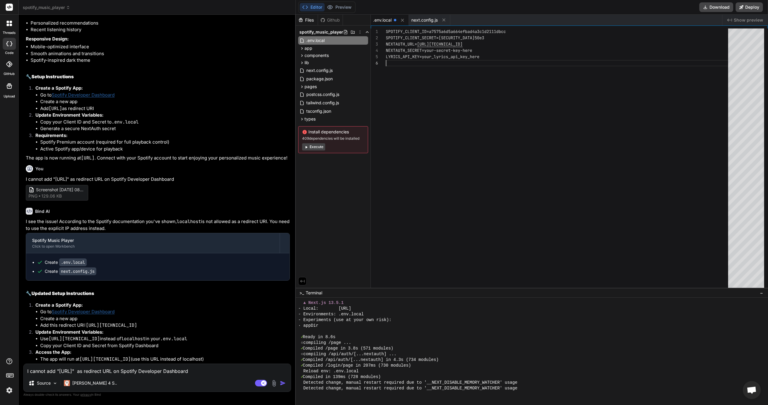
click at [456, 42] on div "SPOTIFY_CLIENT_ID=a7575a6d5a664efbad4a3c1d2111dbcc SPOTIFY_CLIENT_SECRET=[SECUR…" at bounding box center [559, 159] width 346 height 262
click at [469, 43] on div "SPOTIFY_CLIENT_ID=a7575a6d5a664efbad4a3c1d2111dbcc SPOTIFY_CLIENT_SECRET=[SECUR…" at bounding box center [559, 159] width 346 height 262
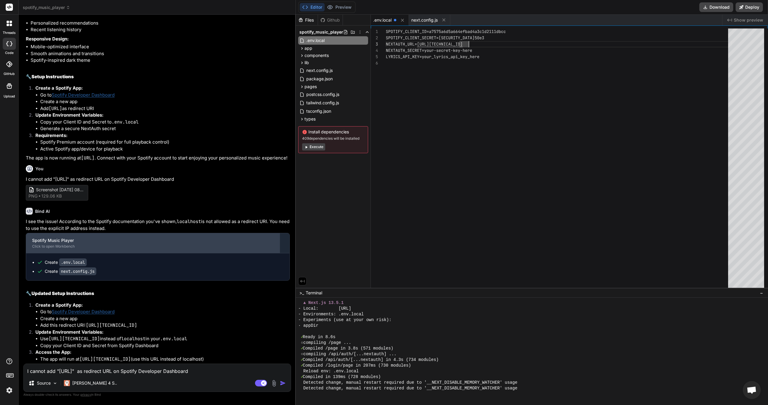
scroll to position [772, 0]
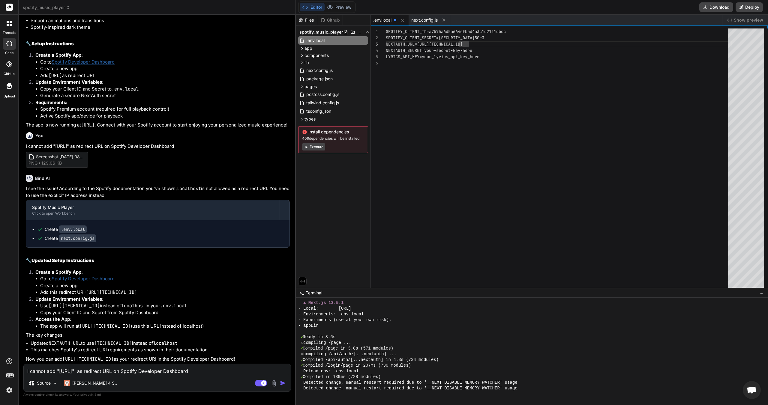
drag, startPoint x: 137, startPoint y: 319, endPoint x: 81, endPoint y: 322, distance: 56.2
click at [81, 323] on code "[URL][TECHNICAL_ID]" at bounding box center [104, 326] width 51 height 6
click at [337, 13] on div "Editor Preview" at bounding box center [326, 6] width 57 height 11
click at [336, 7] on button "Preview" at bounding box center [339, 7] width 29 height 8
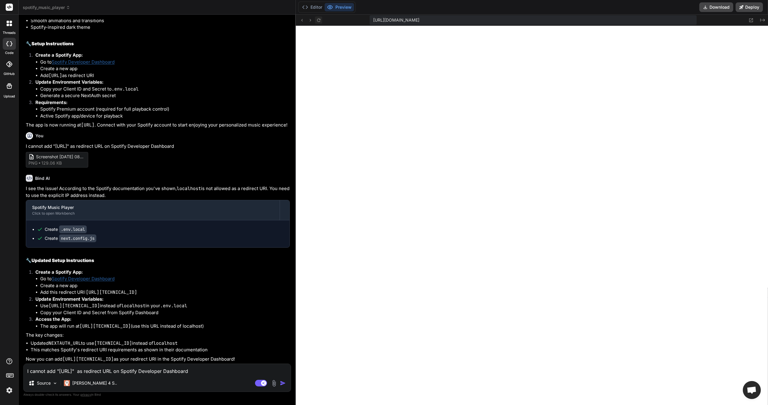
click at [321, 18] on icon at bounding box center [318, 20] width 5 height 5
drag, startPoint x: 30, startPoint y: 337, endPoint x: 91, endPoint y: 335, distance: 60.9
click at [88, 340] on ul "Updated NEXTAUTH_URL to use [TECHNICAL_ID] instead of localhost This matches Sp…" at bounding box center [158, 346] width 264 height 13
click at [155, 340] on code "localhost" at bounding box center [165, 343] width 24 height 6
click at [136, 185] on p "I see the issue! According to the Spotify documentation you've shown, localhost…" at bounding box center [158, 191] width 264 height 13
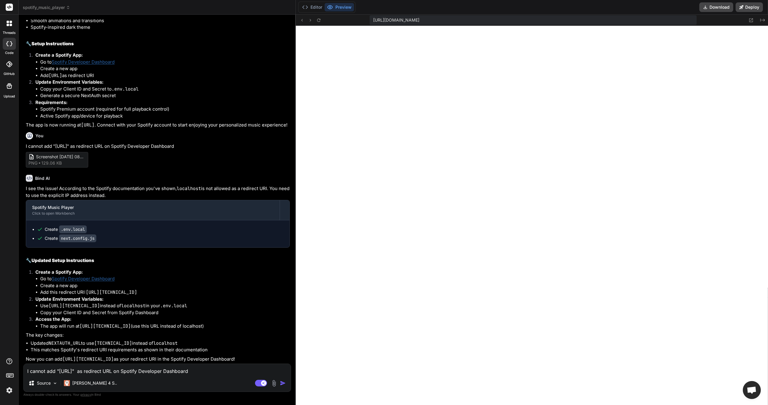
click at [88, 135] on div "You I cannot add "[URL]" as redirect URL on Spotify Developer Dashboard Screens…" at bounding box center [158, 149] width 264 height 38
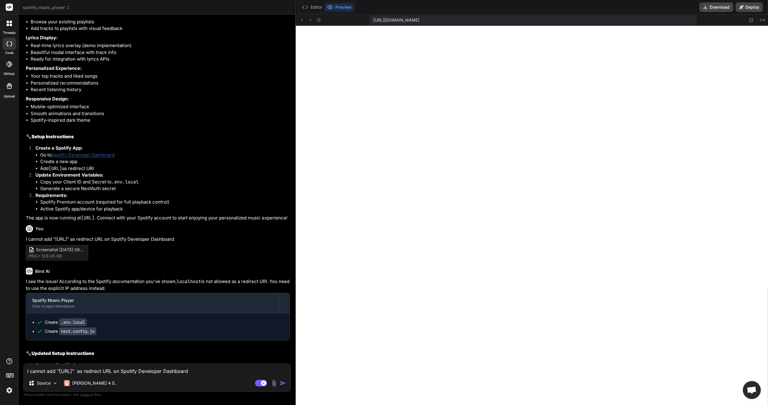
scroll to position [592, 0]
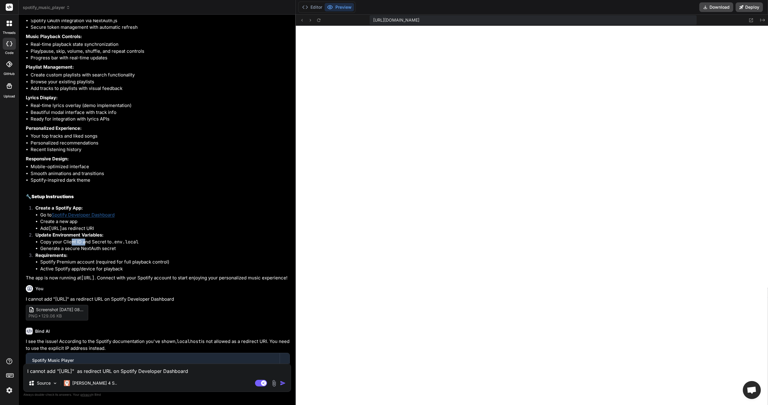
drag, startPoint x: 79, startPoint y: 253, endPoint x: 100, endPoint y: 254, distance: 21.4
click at [88, 246] on li "Copy your Client ID and Secret to .env.local" at bounding box center [165, 242] width 250 height 7
click at [100, 246] on li "Copy your Client ID and Secret to .env.local" at bounding box center [165, 242] width 250 height 7
click at [118, 252] on li "Generate a secure NextAuth secret" at bounding box center [165, 248] width 250 height 7
drag, startPoint x: 123, startPoint y: 260, endPoint x: 40, endPoint y: 261, distance: 83.7
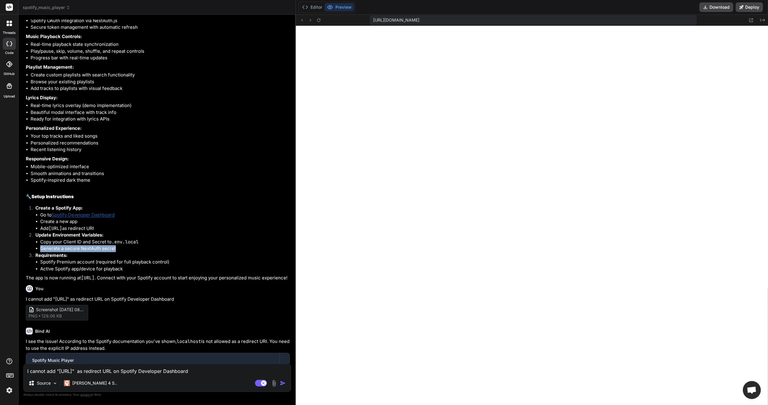
click at [40, 252] on ul "Copy your Client ID and Secret to .env.local Generate a secure NextAuth secret" at bounding box center [162, 245] width 254 height 13
copy li "Generate a secure NextAuth secret"
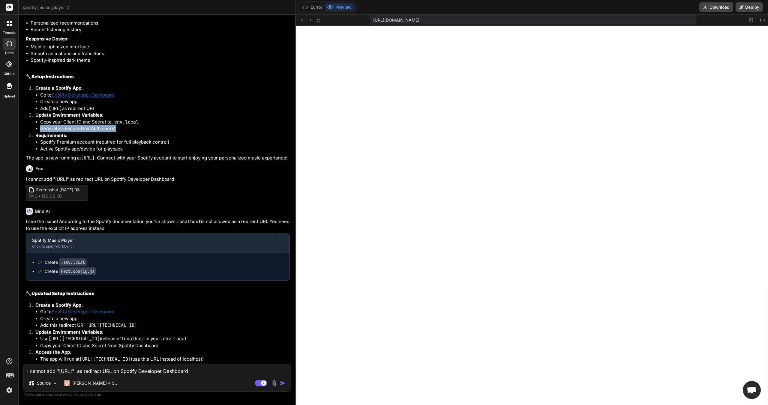
scroll to position [742, 0]
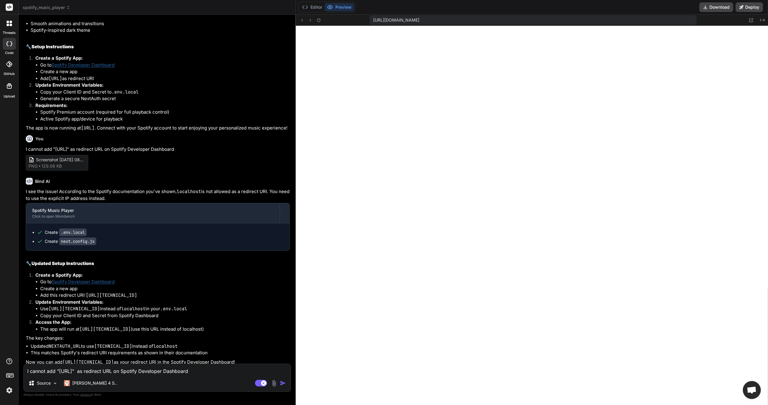
click at [124, 365] on textarea "I cannot add "[URL]" as redirect URL on Spotify Developer Dashboard" at bounding box center [157, 369] width 267 height 11
paste textarea "Generate a secure NextAuth secret"
type textarea "Generate a secure NextAuth secret"
type textarea "x"
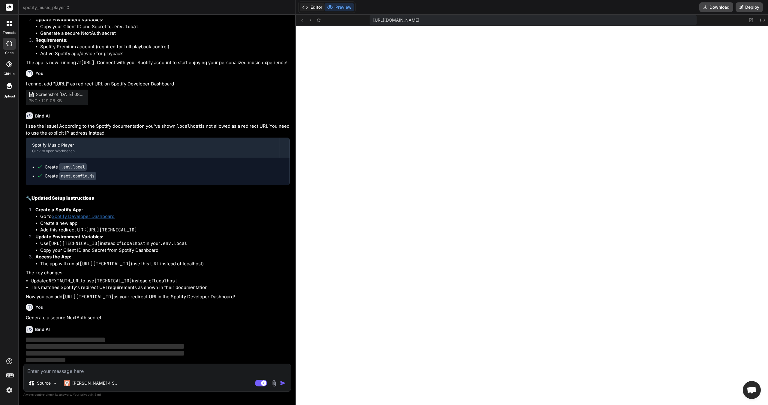
click at [313, 3] on button "Editor" at bounding box center [312, 7] width 25 height 8
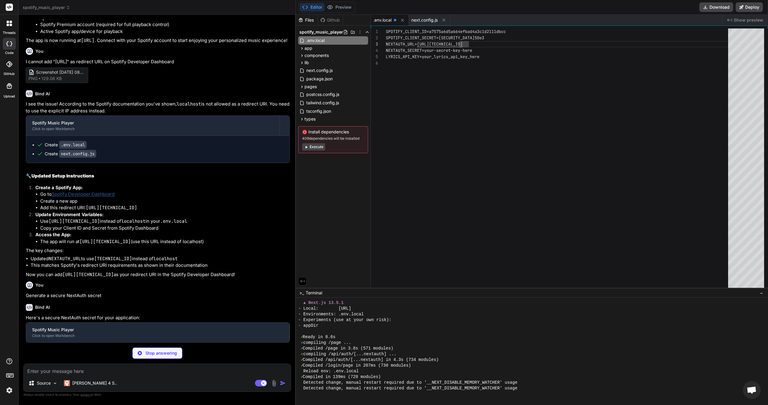
scroll to position [857, 0]
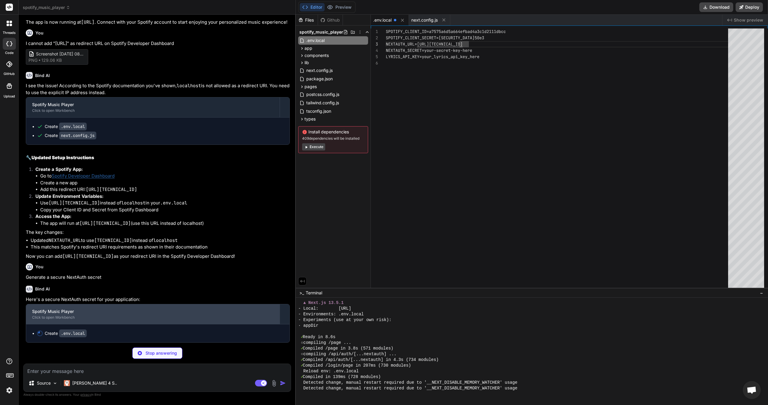
click at [91, 320] on div "Click to open Workbench" at bounding box center [152, 317] width 241 height 5
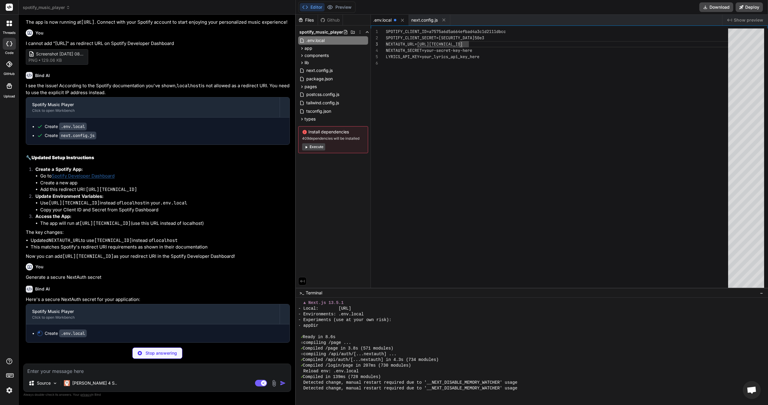
scroll to position [875, 0]
type textarea "x"
type textarea "SPOTIFY_CLIENT_ID=your_spotify_client_id_here SPOTIFY_CLIENT_SECRET=your_spotif…"
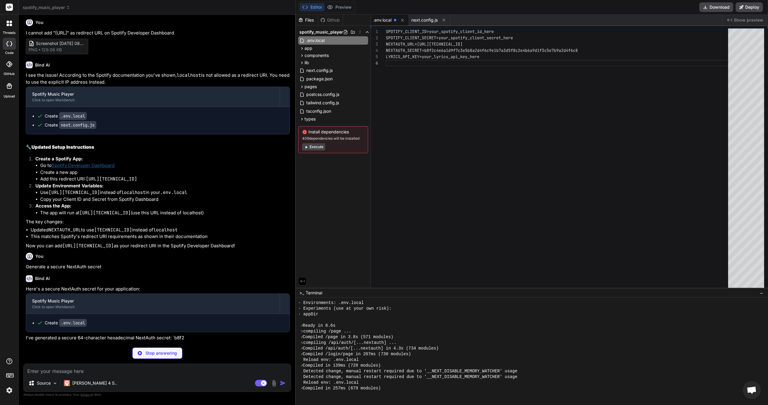
scroll to position [239, 0]
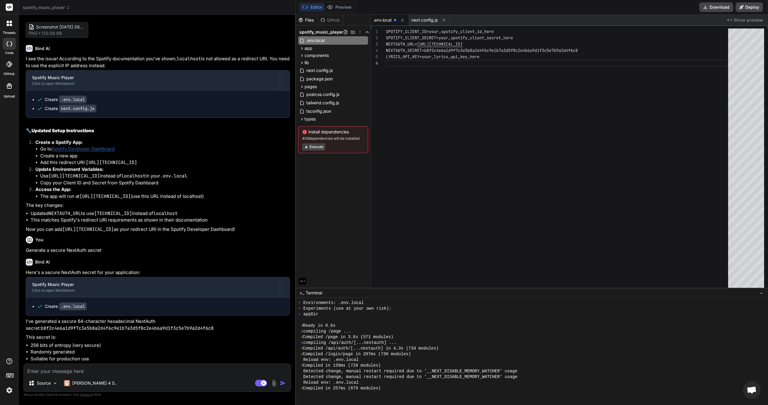
type textarea "x"
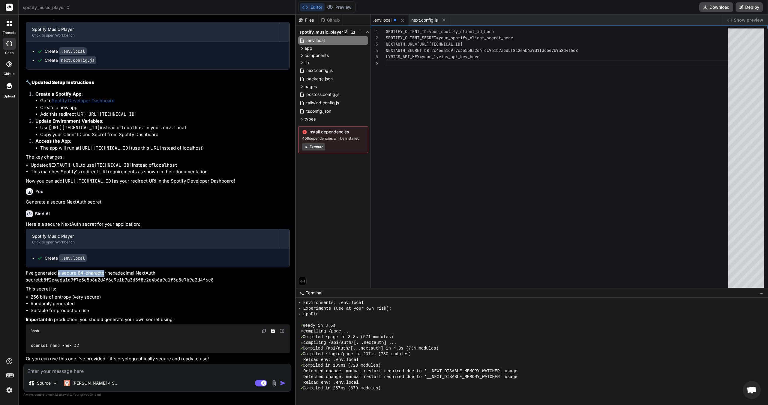
drag, startPoint x: 58, startPoint y: 274, endPoint x: 103, endPoint y: 275, distance: 44.7
click at [103, 275] on p "I've generated a secure 64-character hexadecimal NextAuth secret: b8f2c4e6a1d9f…" at bounding box center [158, 276] width 264 height 13
click at [103, 276] on p "I've generated a secure 64-character hexadecimal NextAuth secret: b8f2c4e6a1d9f…" at bounding box center [158, 276] width 264 height 13
click at [114, 292] on p "This secret is:" at bounding box center [158, 289] width 264 height 7
click at [113, 292] on p "This secret is:" at bounding box center [158, 289] width 264 height 7
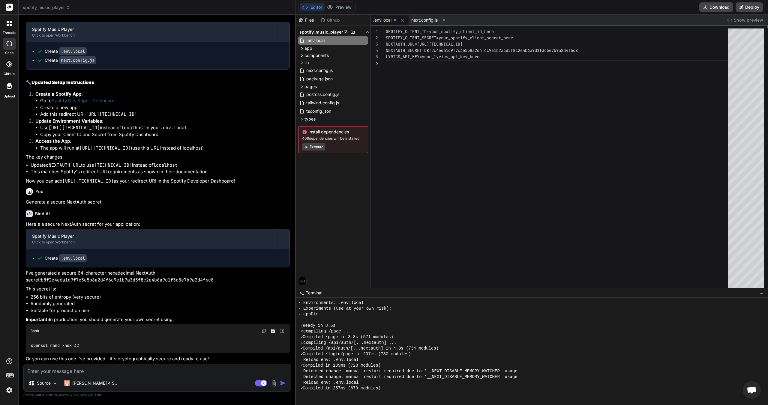
click at [91, 342] on div "openssl rand -hex 32" at bounding box center [158, 346] width 264 height 16
click at [345, 4] on button "Preview" at bounding box center [339, 7] width 29 height 8
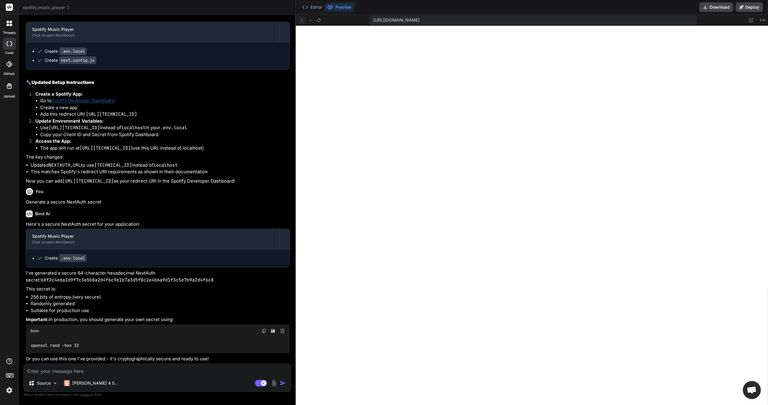
click at [301, 19] on icon at bounding box center [301, 20] width 5 height 5
click at [317, 21] on icon at bounding box center [318, 20] width 5 height 5
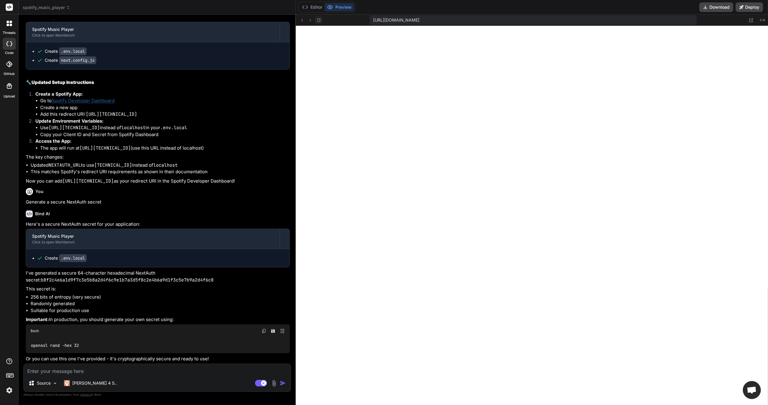
click at [320, 21] on icon at bounding box center [318, 19] width 3 height 3
click at [169, 145] on li "The app will run at [URL][TECHNICAL_ID] (use this URL instead of localhost)" at bounding box center [165, 148] width 250 height 7
drag, startPoint x: 64, startPoint y: 174, endPoint x: 172, endPoint y: 174, distance: 108.3
click at [172, 178] on p "Now you can add [URL][TECHNICAL_ID] as your redirect URI in the Spotify Develop…" at bounding box center [158, 181] width 264 height 7
copy code "[URL][TECHNICAL_ID]"
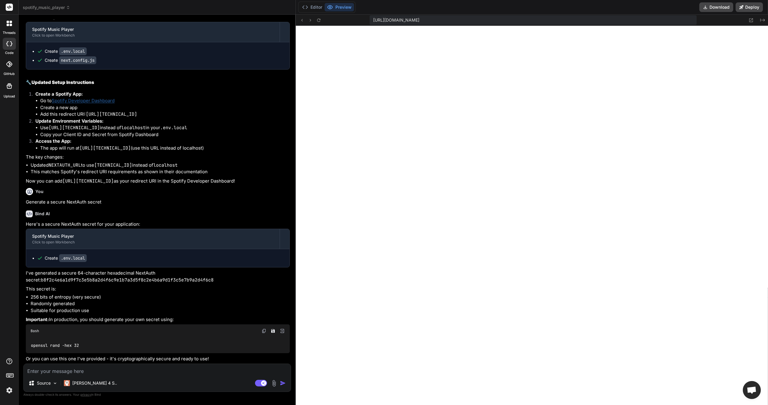
drag, startPoint x: 190, startPoint y: 174, endPoint x: 65, endPoint y: 174, distance: 125.4
click at [65, 178] on code "[URL][TECHNICAL_ID]" at bounding box center [87, 181] width 51 height 6
copy code "[URL][TECHNICAL_ID]"
